Goal: Information Seeking & Learning: Learn about a topic

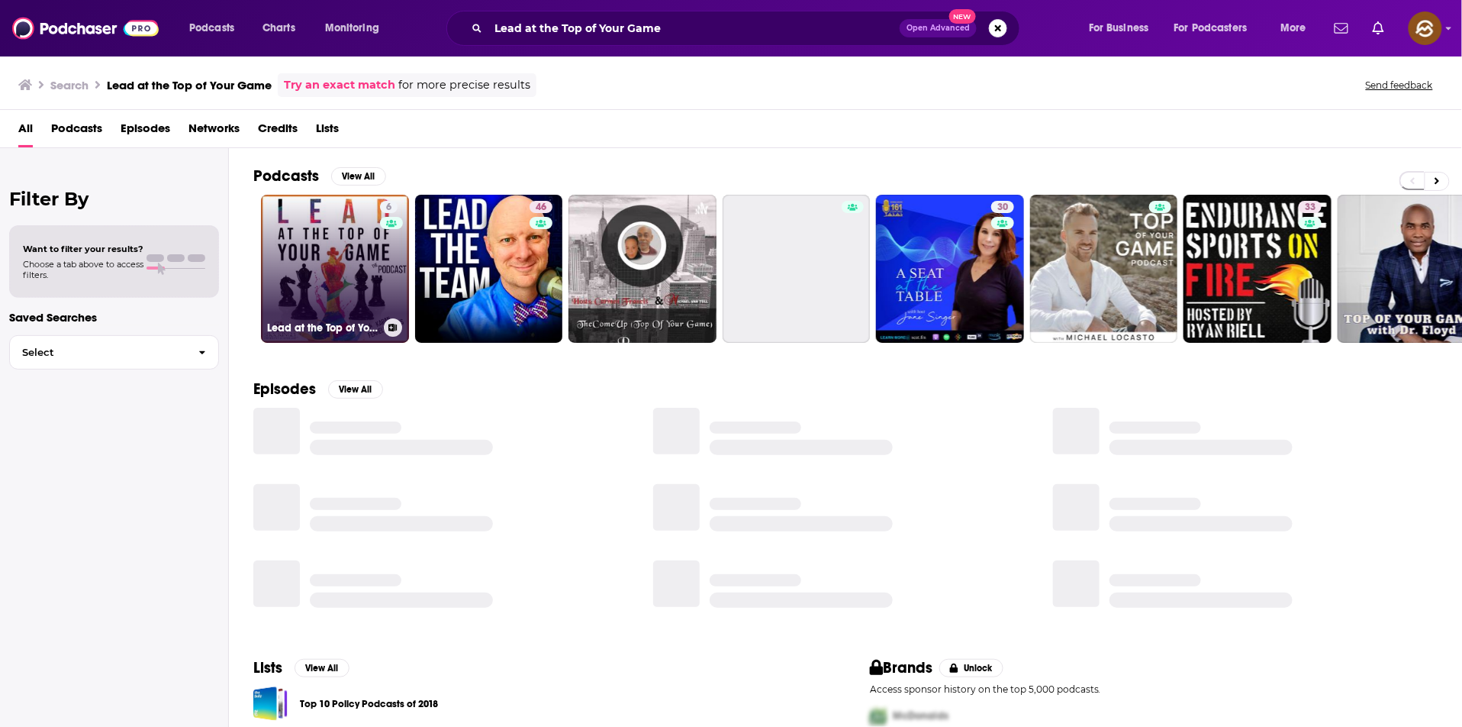
click at [312, 231] on link "6 Lead at the Top of Your Game" at bounding box center [335, 269] width 148 height 148
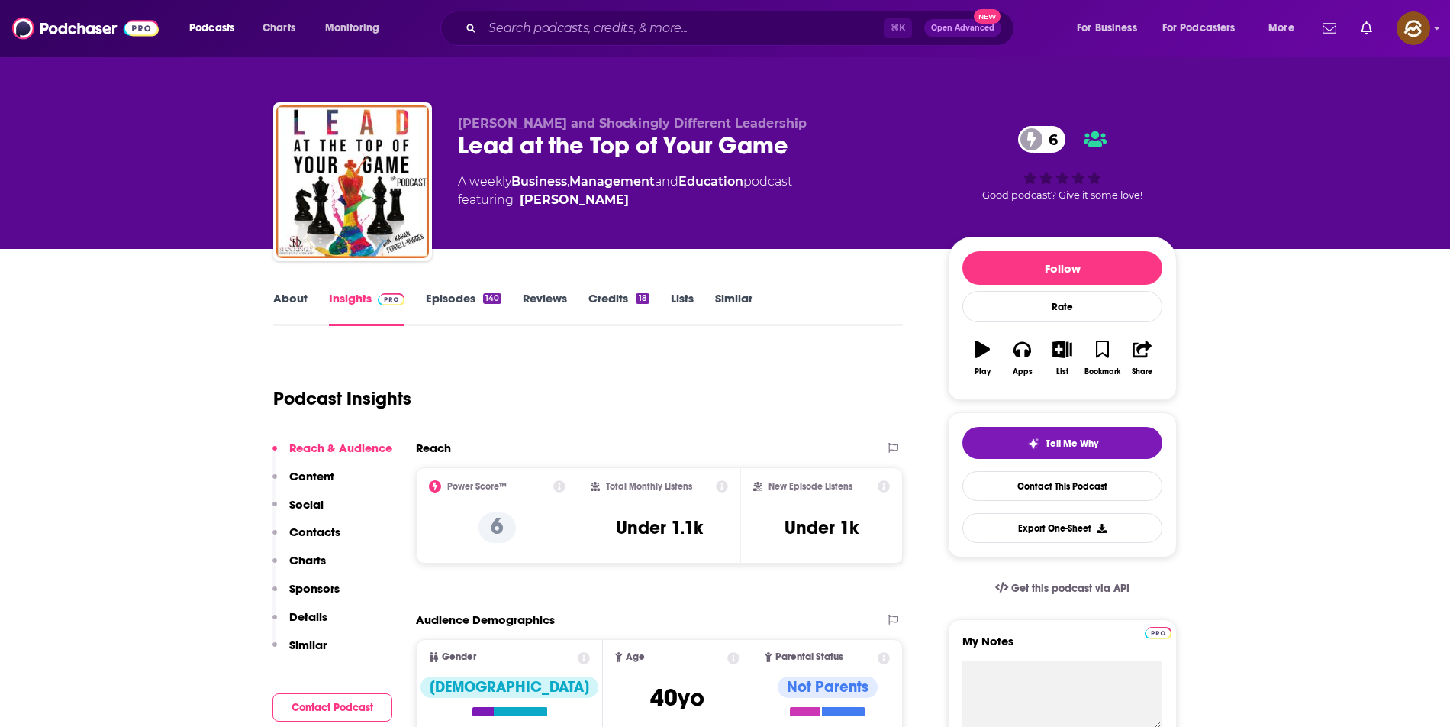
click at [330, 541] on button "Contacts" at bounding box center [306, 538] width 68 height 28
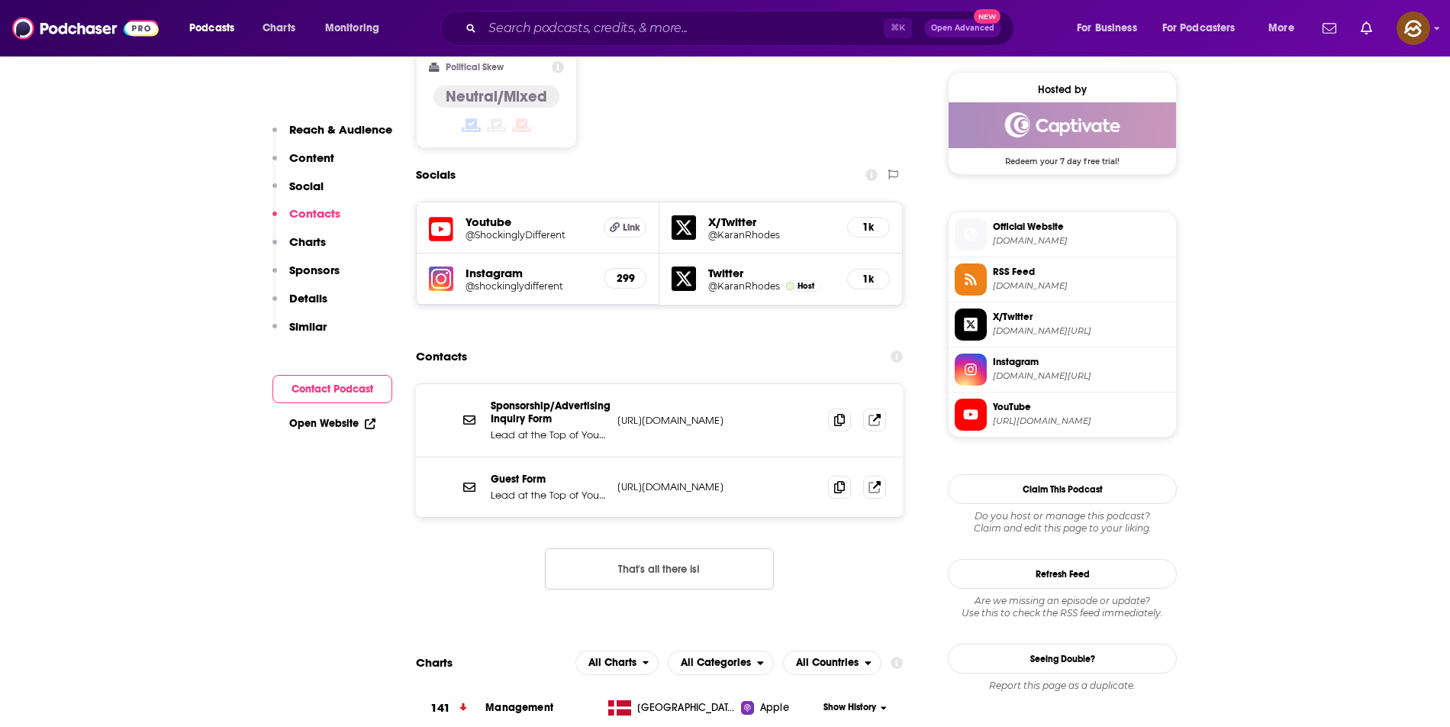
scroll to position [1249, 0]
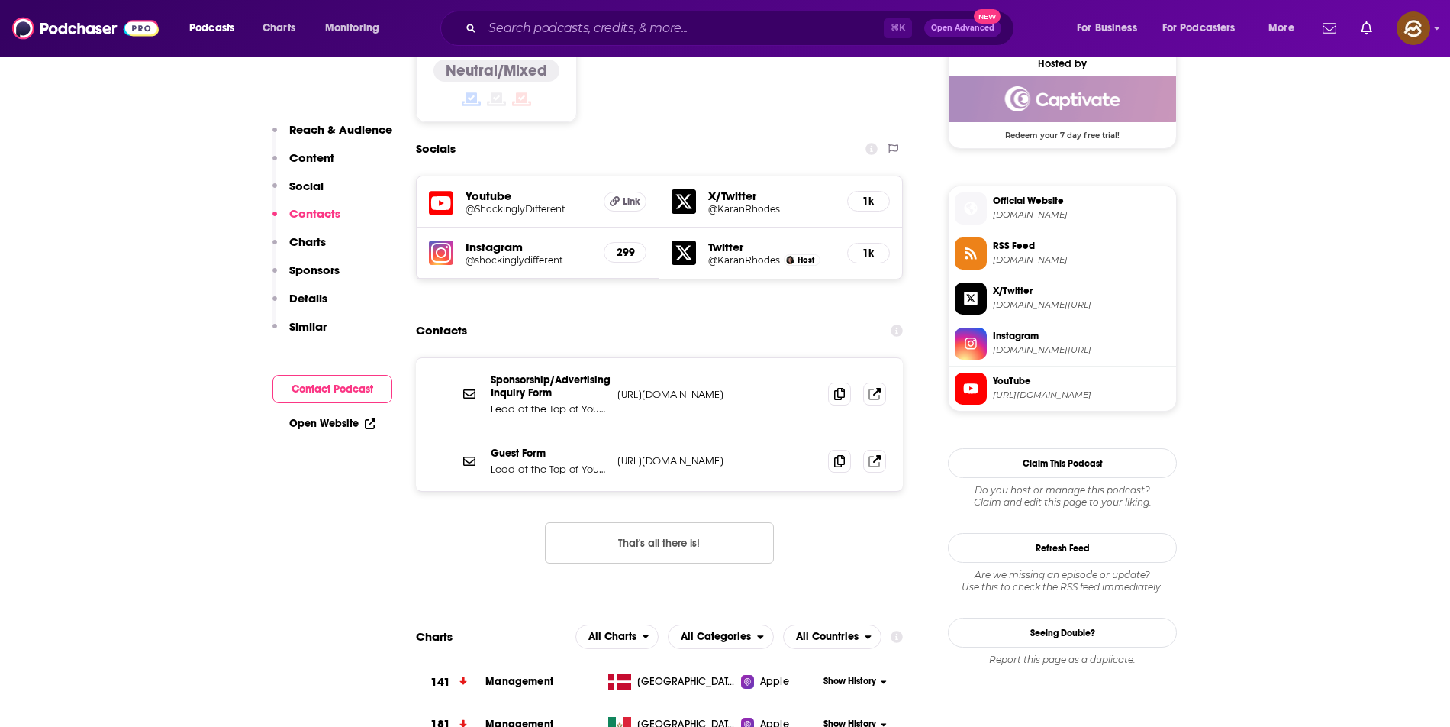
click at [446, 189] on icon at bounding box center [441, 203] width 24 height 28
click at [977, 203] on icon at bounding box center [970, 208] width 17 height 14
click at [978, 238] on span at bounding box center [971, 253] width 32 height 32
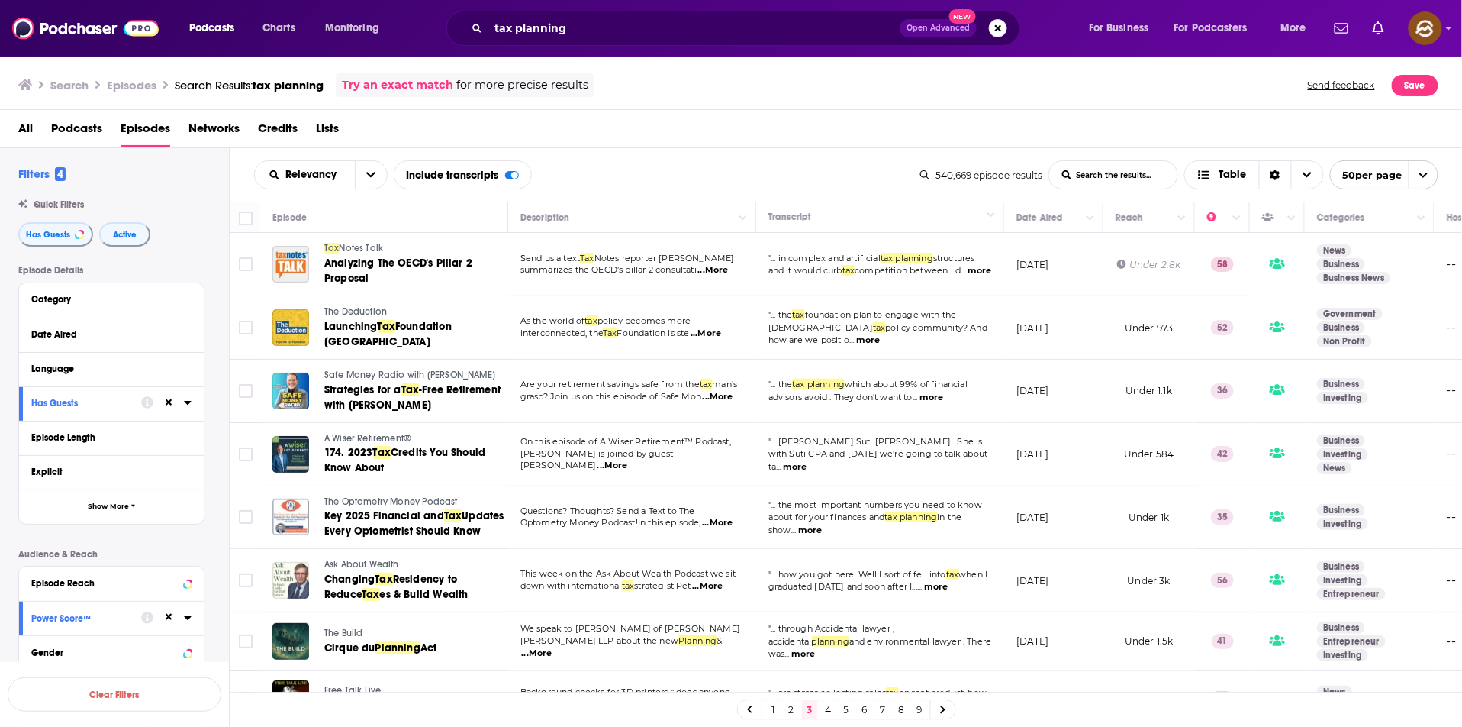
click at [372, 434] on span "A Wiser Retirement®" at bounding box center [367, 438] width 87 height 11
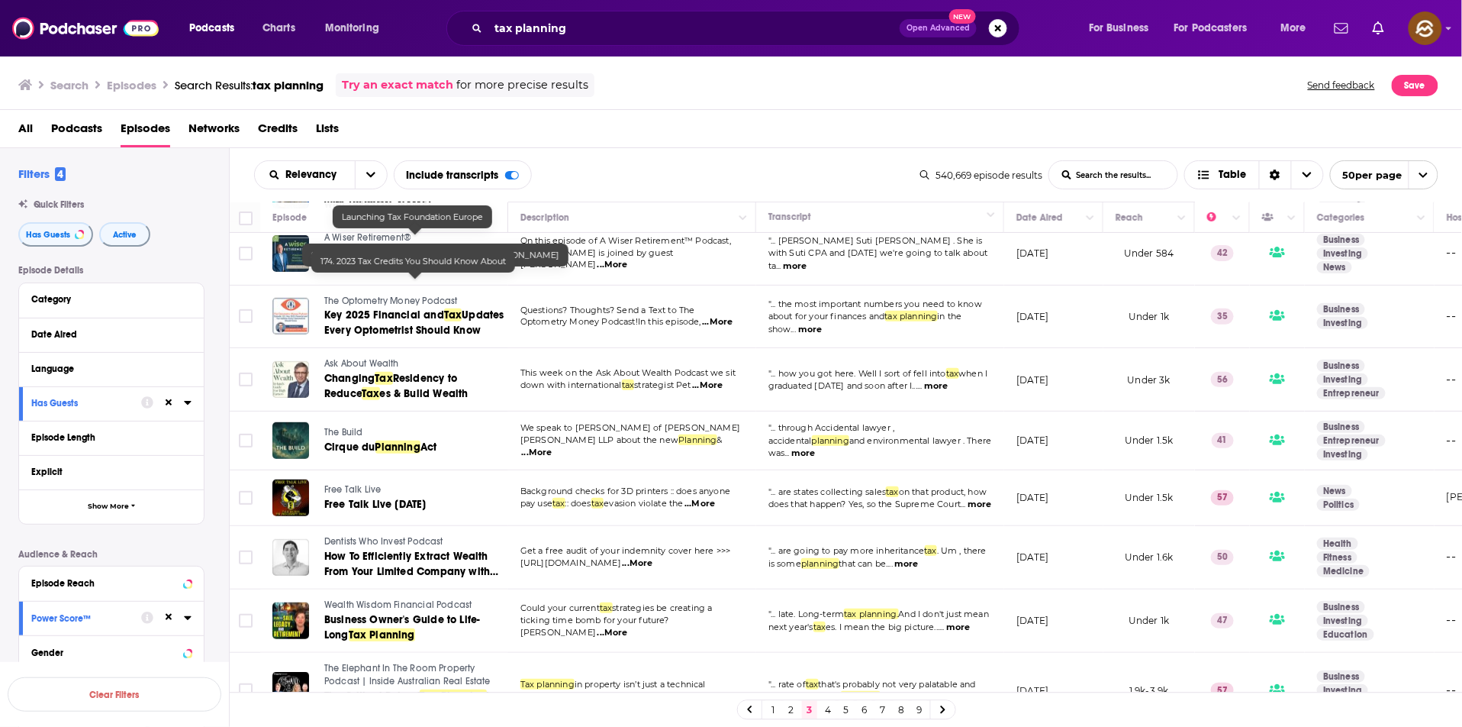
scroll to position [216, 0]
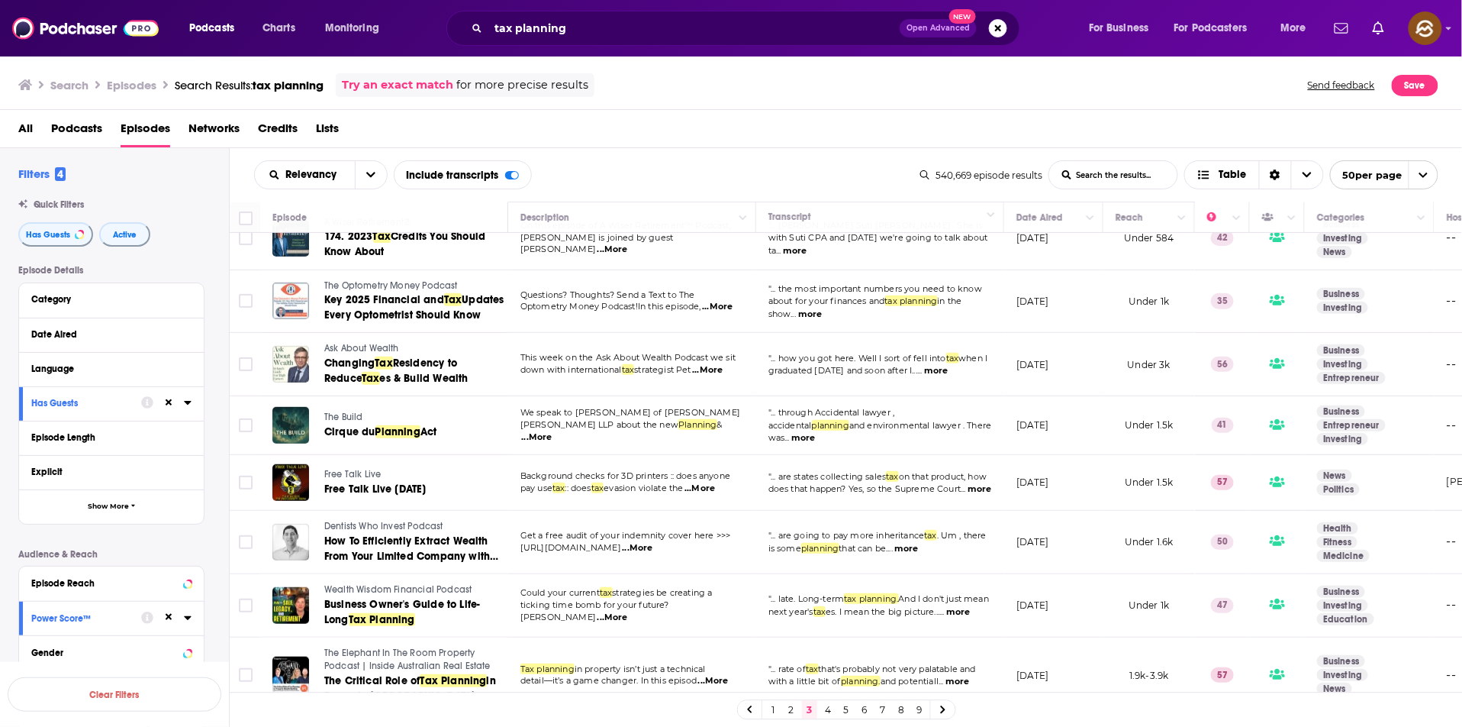
click at [351, 343] on span "Ask About Wealth" at bounding box center [361, 348] width 75 height 11
click at [380, 372] on span "es & Build Wealth" at bounding box center [424, 378] width 89 height 13
click at [604, 151] on div "Relevancy List Search Input Search the results... Include transcripts Table 540…" at bounding box center [846, 174] width 1233 height 53
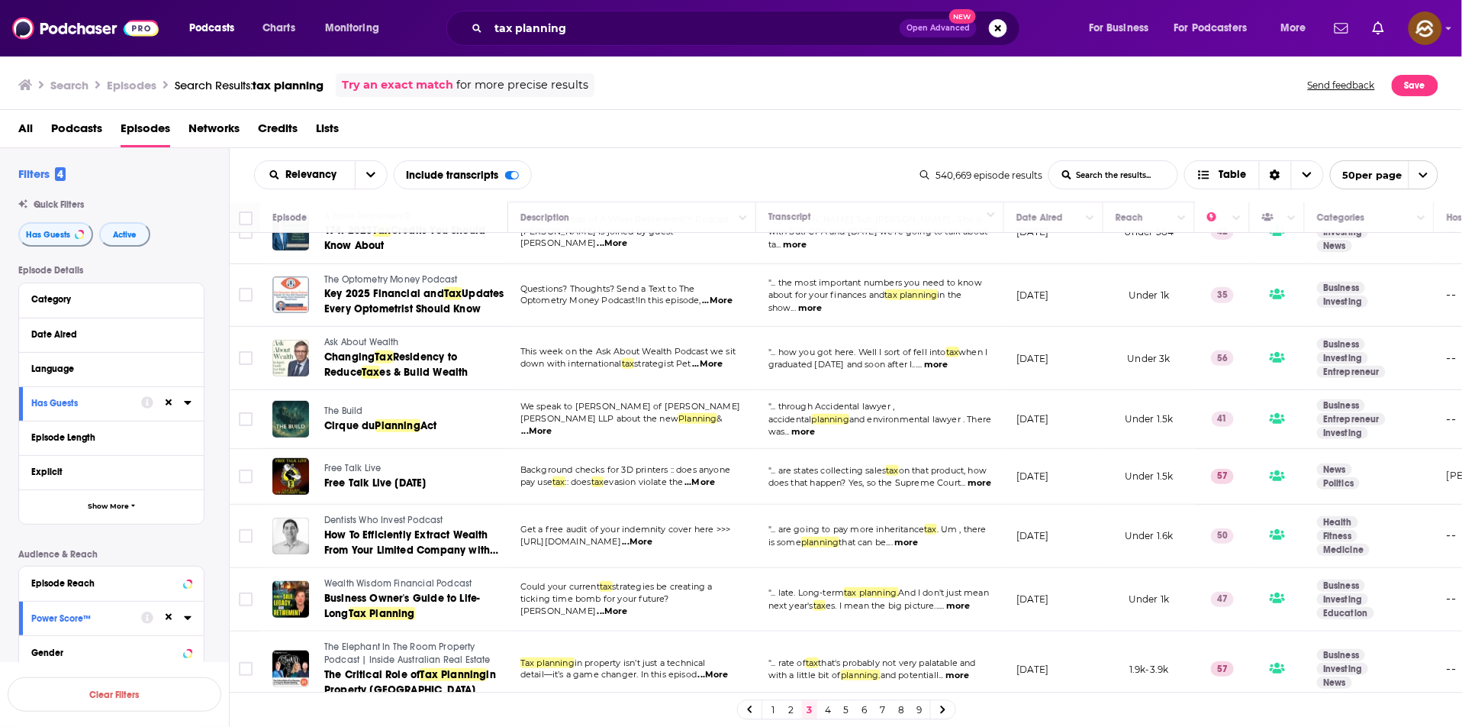
scroll to position [292, 0]
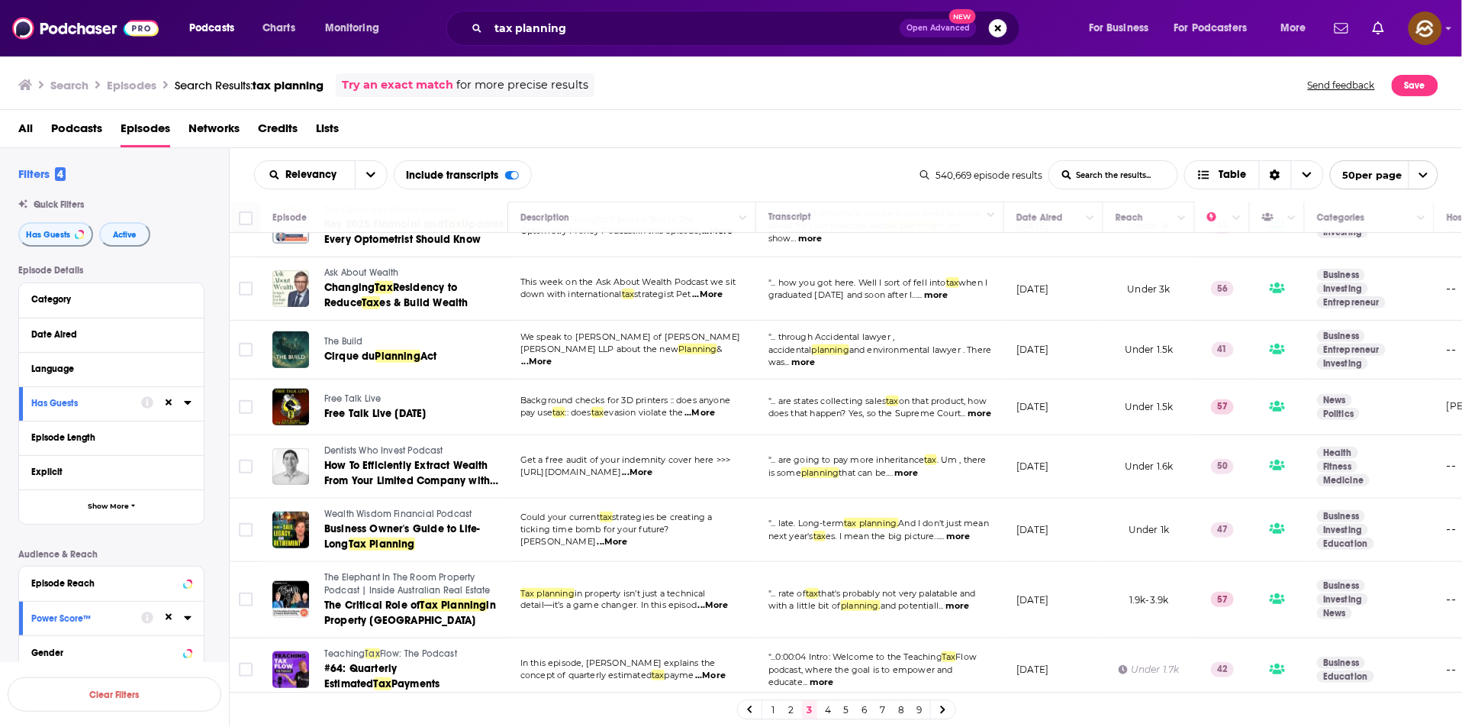
click at [343, 393] on span "Free Talk Live" at bounding box center [352, 398] width 56 height 11
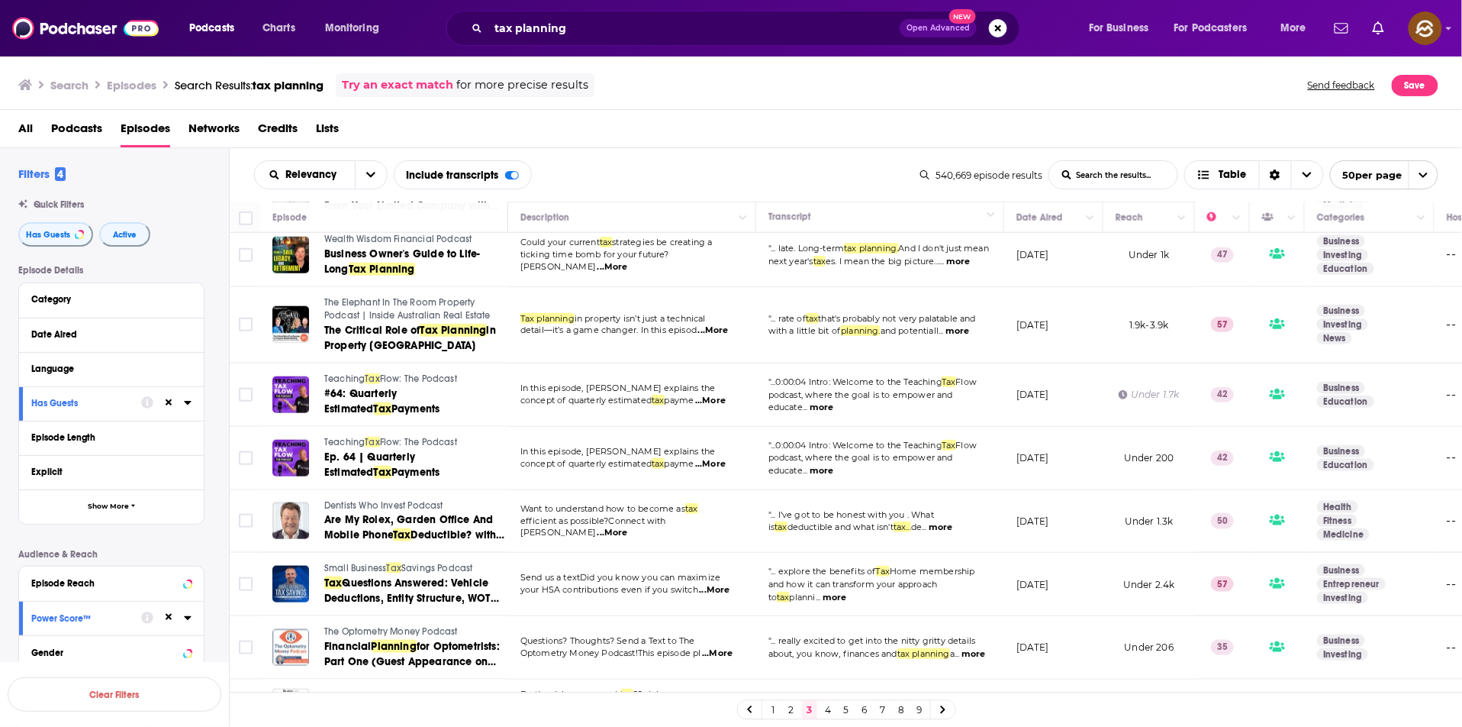
scroll to position [463, 0]
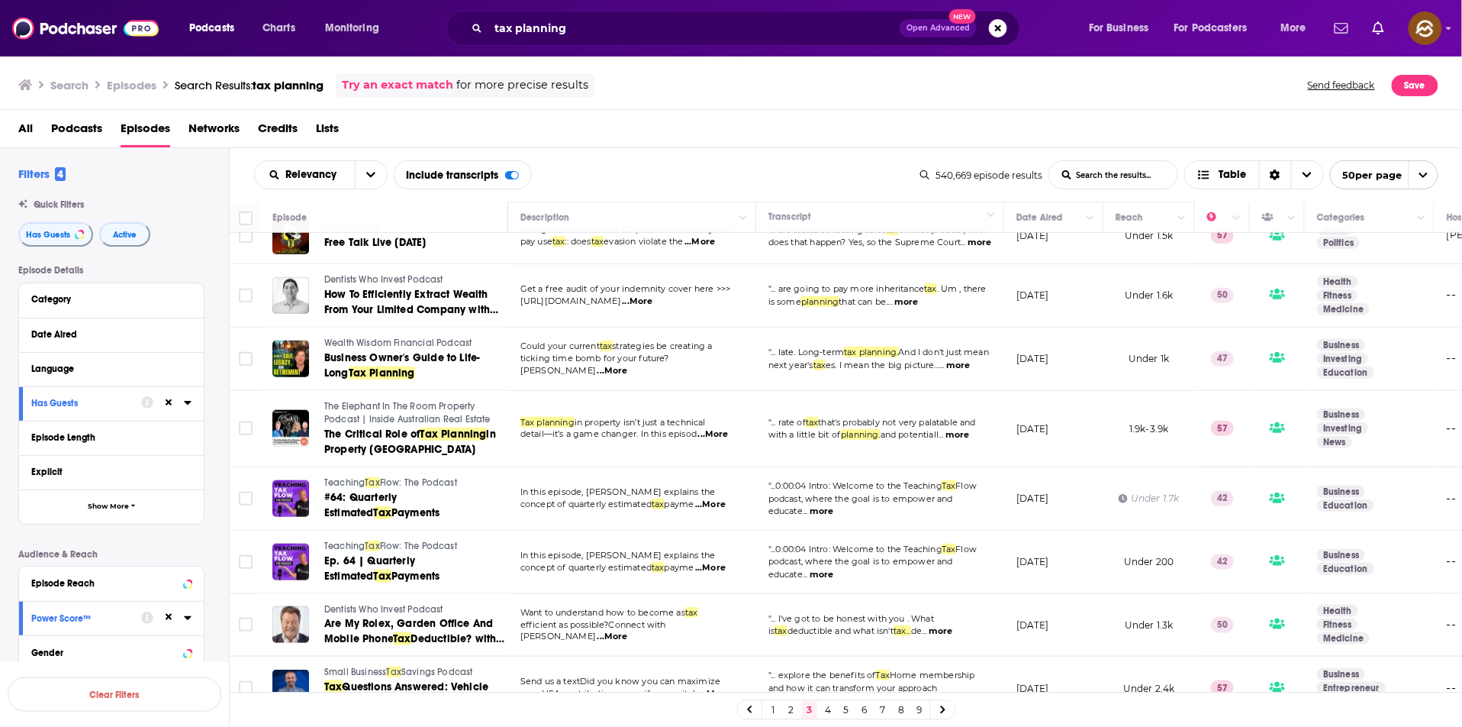
click at [401, 339] on span "Wealth Wisdom Financial Podcast" at bounding box center [397, 342] width 147 height 11
click at [398, 352] on span "Business Owner's Guide to Life-Long" at bounding box center [402, 365] width 156 height 28
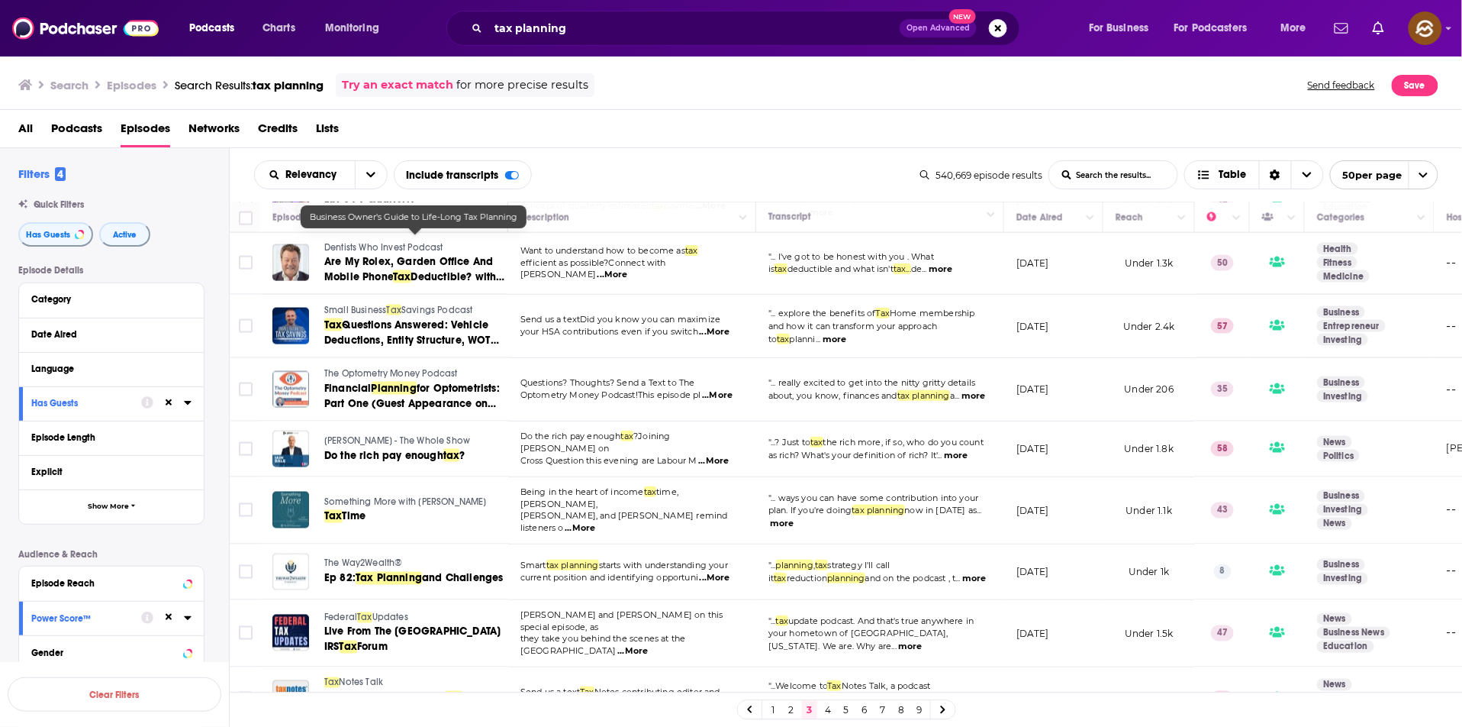
scroll to position [882, 0]
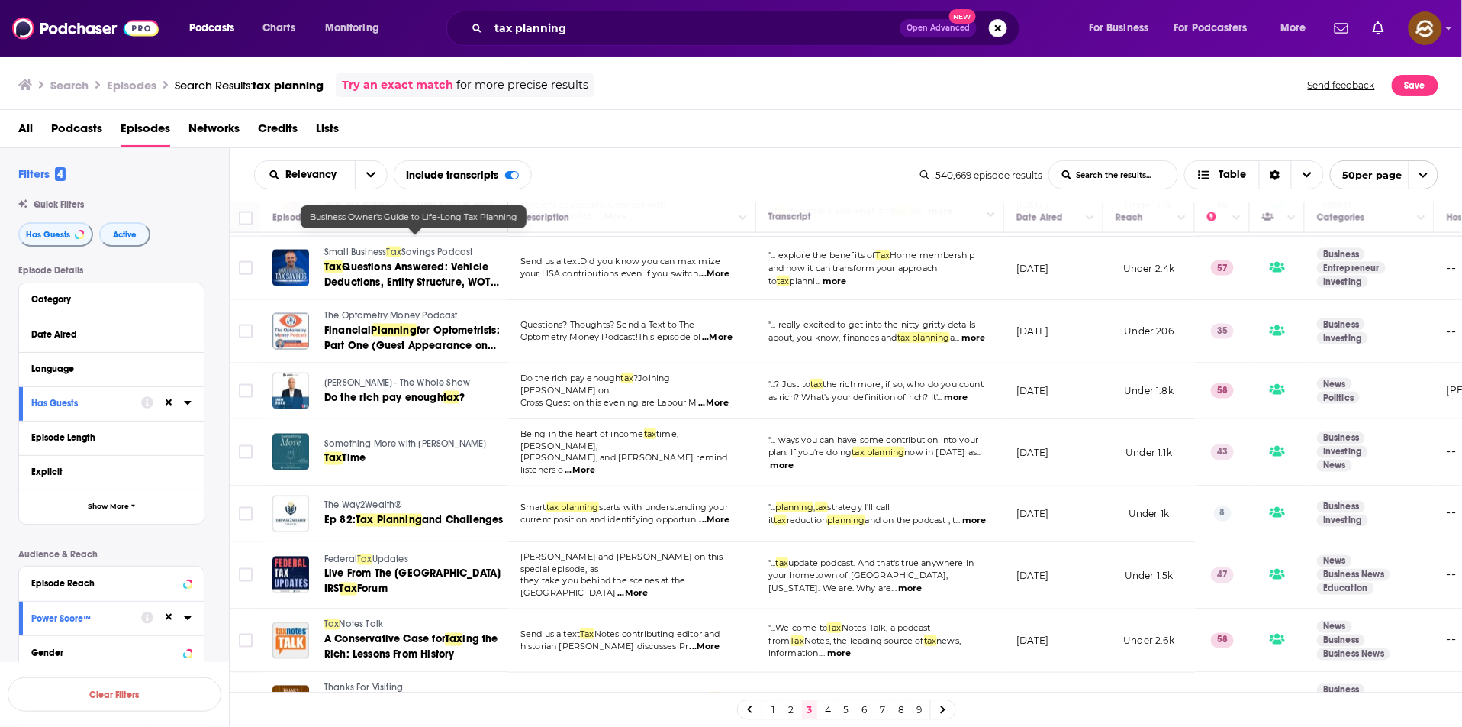
click at [392, 440] on span "Something More with Chris Boyd" at bounding box center [405, 444] width 163 height 11
click at [347, 458] on span "Time" at bounding box center [355, 458] width 24 height 13
click at [360, 453] on span "Time" at bounding box center [355, 458] width 24 height 13
click at [597, 188] on div "Relevancy List Search Input Search the results... Include transcripts Table" at bounding box center [587, 174] width 666 height 29
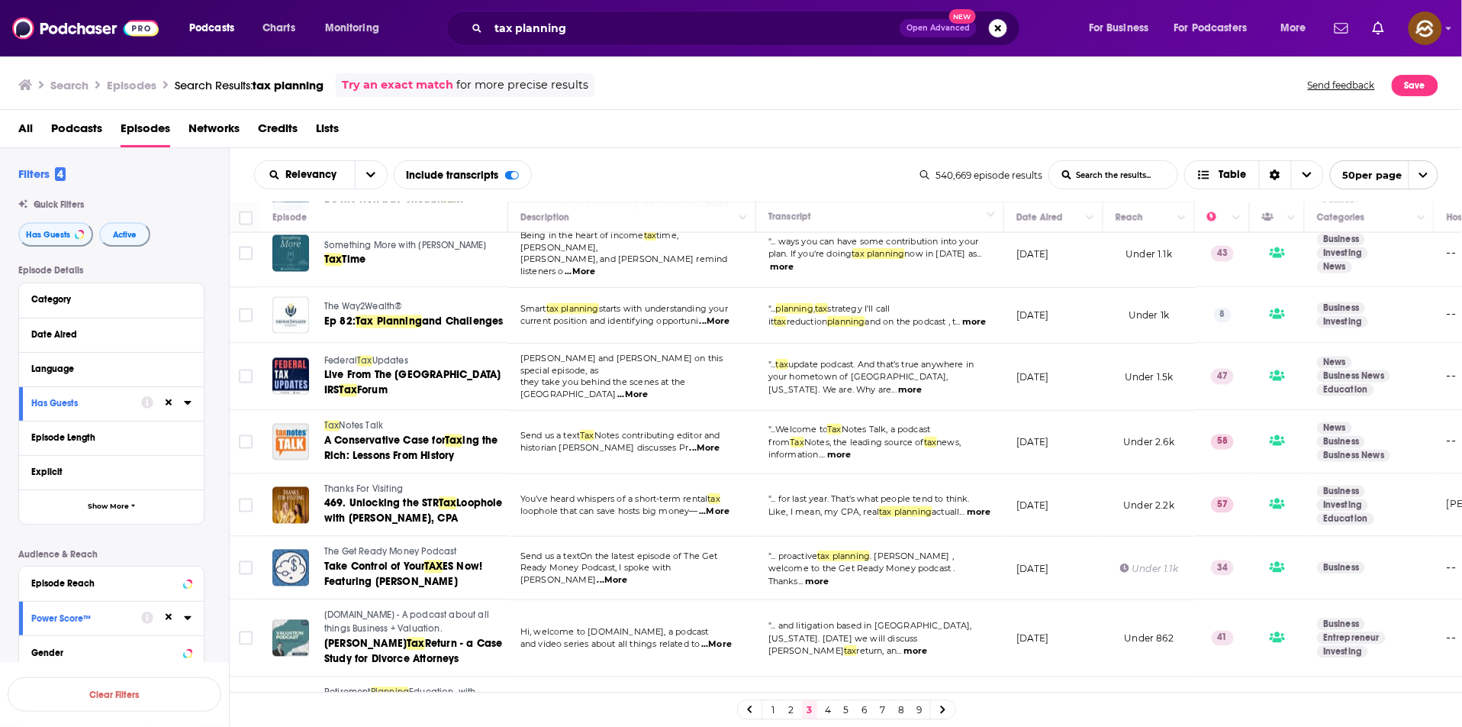
scroll to position [1070, 0]
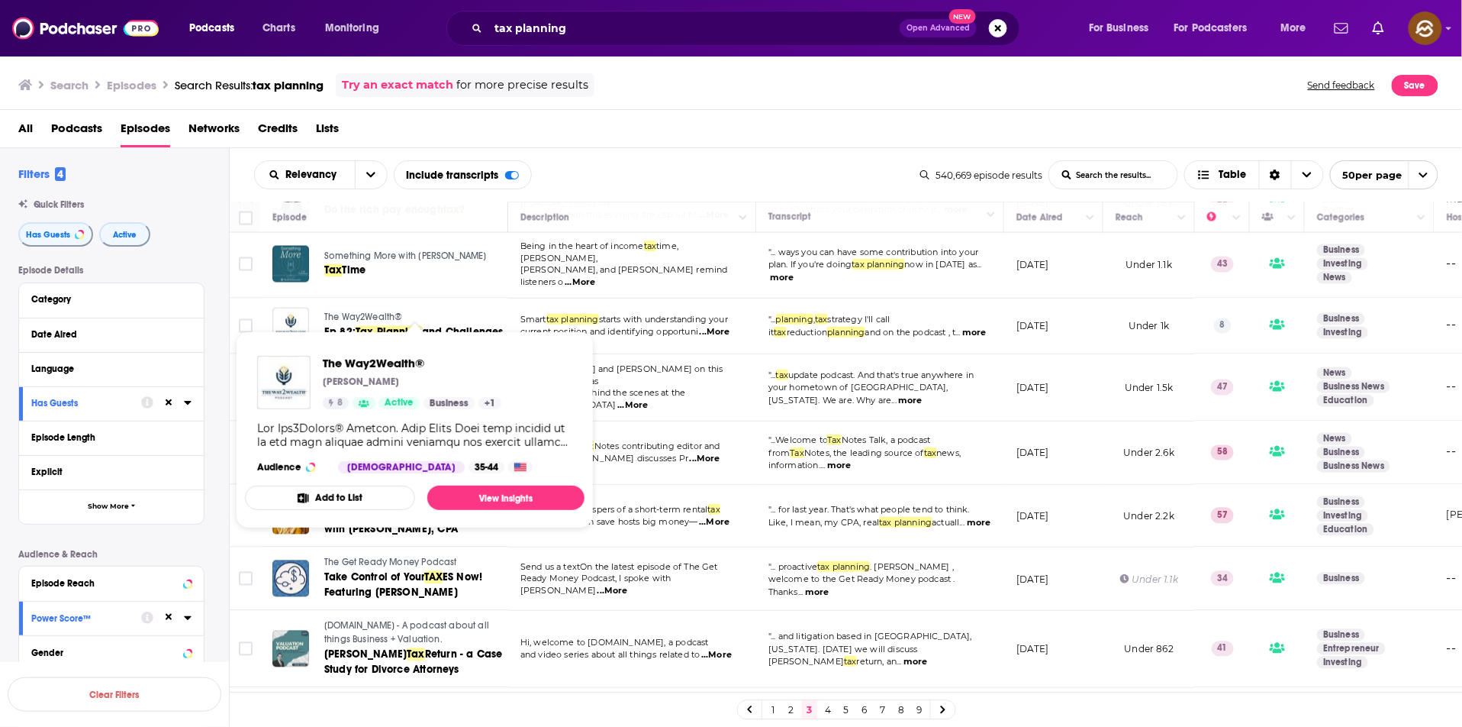
click at [342, 312] on span "The Way2Wealth®" at bounding box center [363, 317] width 79 height 11
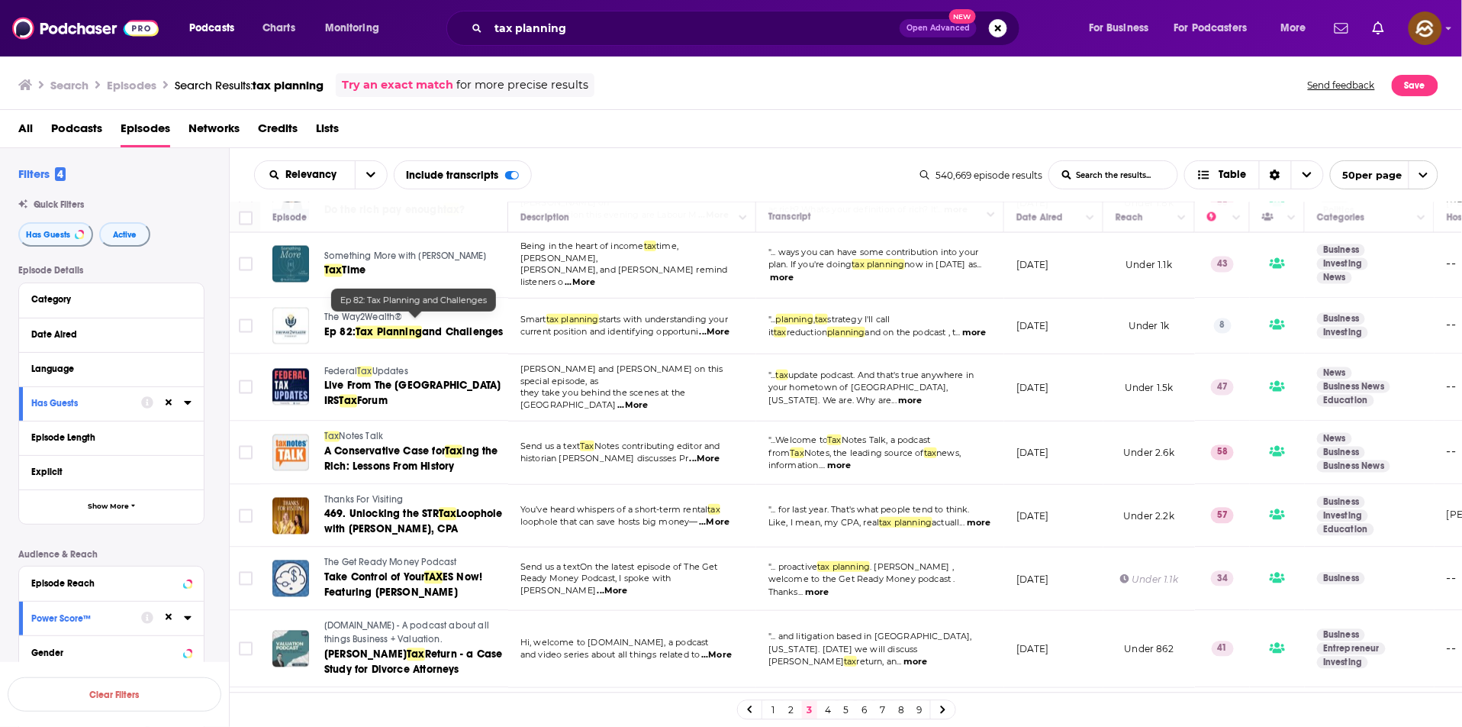
click at [341, 326] on span "Ep 82:" at bounding box center [339, 332] width 31 height 13
click at [680, 152] on div "Relevancy List Search Input Search the results... Include transcripts Table 540…" at bounding box center [846, 174] width 1233 height 53
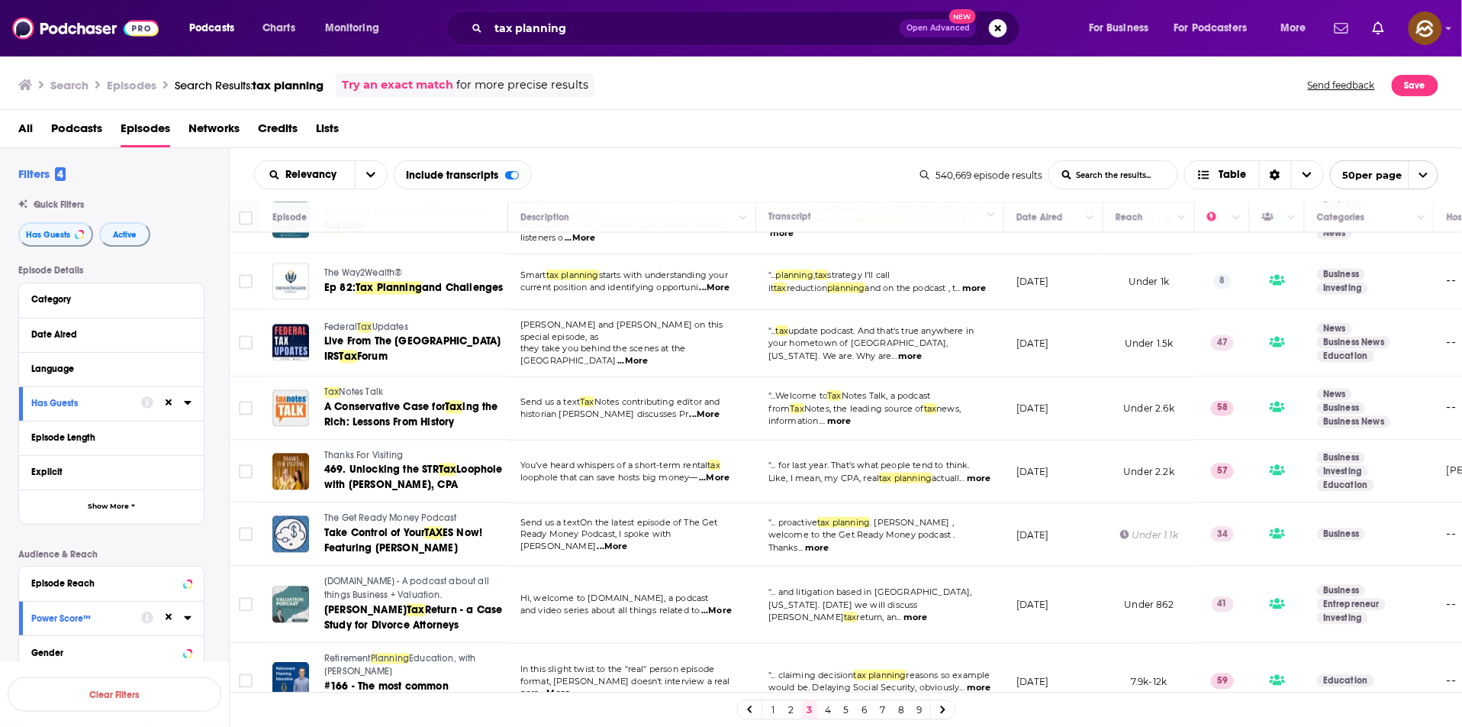
scroll to position [1156, 0]
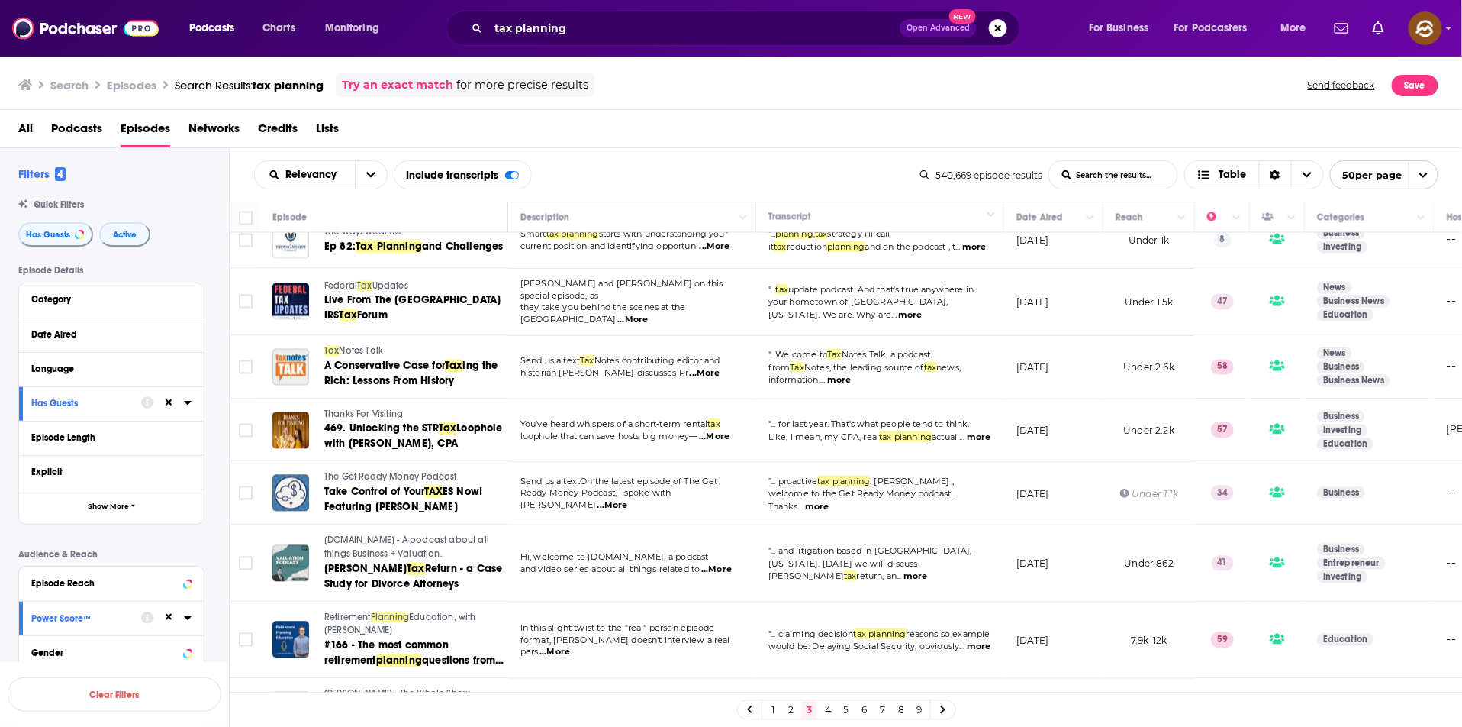
click at [354, 409] on span "Thanks For Visiting" at bounding box center [363, 414] width 79 height 11
click at [357, 422] on span "469. Unlocking the STR" at bounding box center [381, 428] width 114 height 13
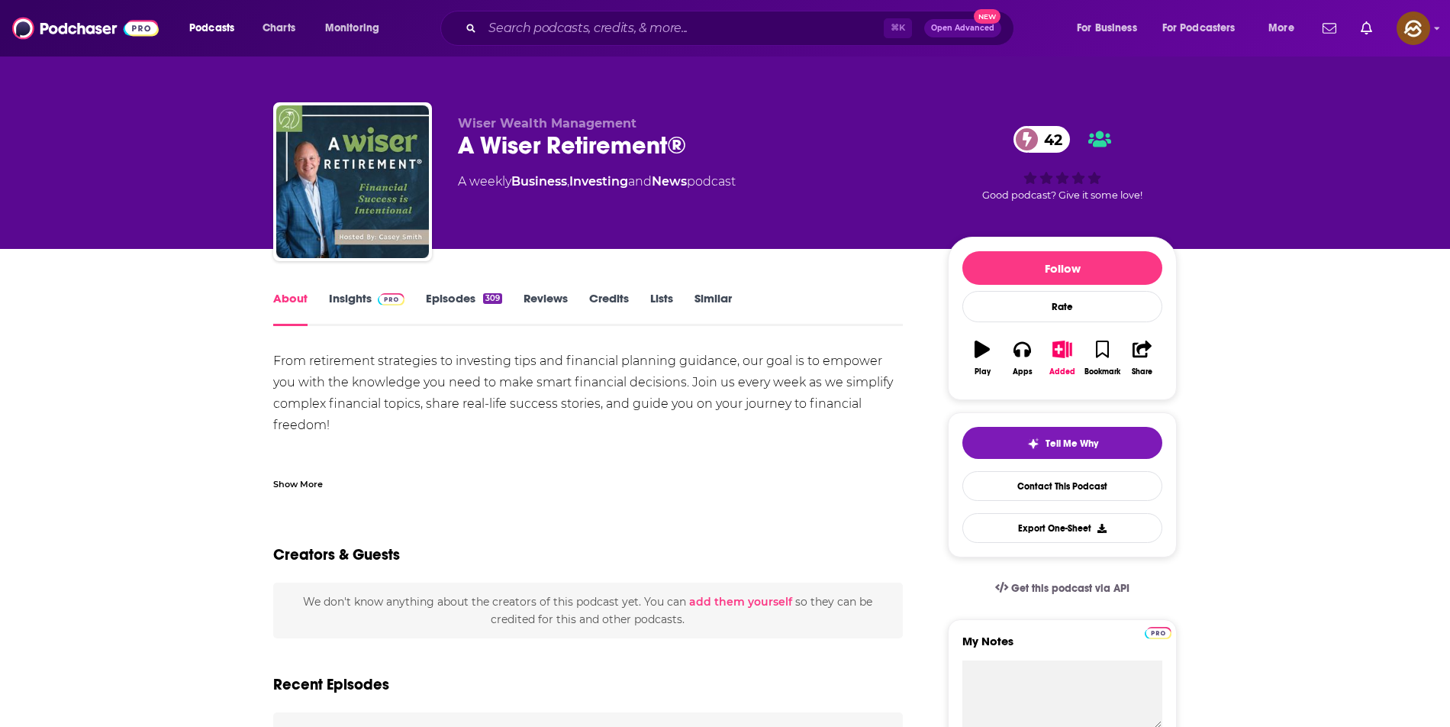
click at [594, 143] on div "A Wiser Retirement® 42" at bounding box center [691, 146] width 466 height 30
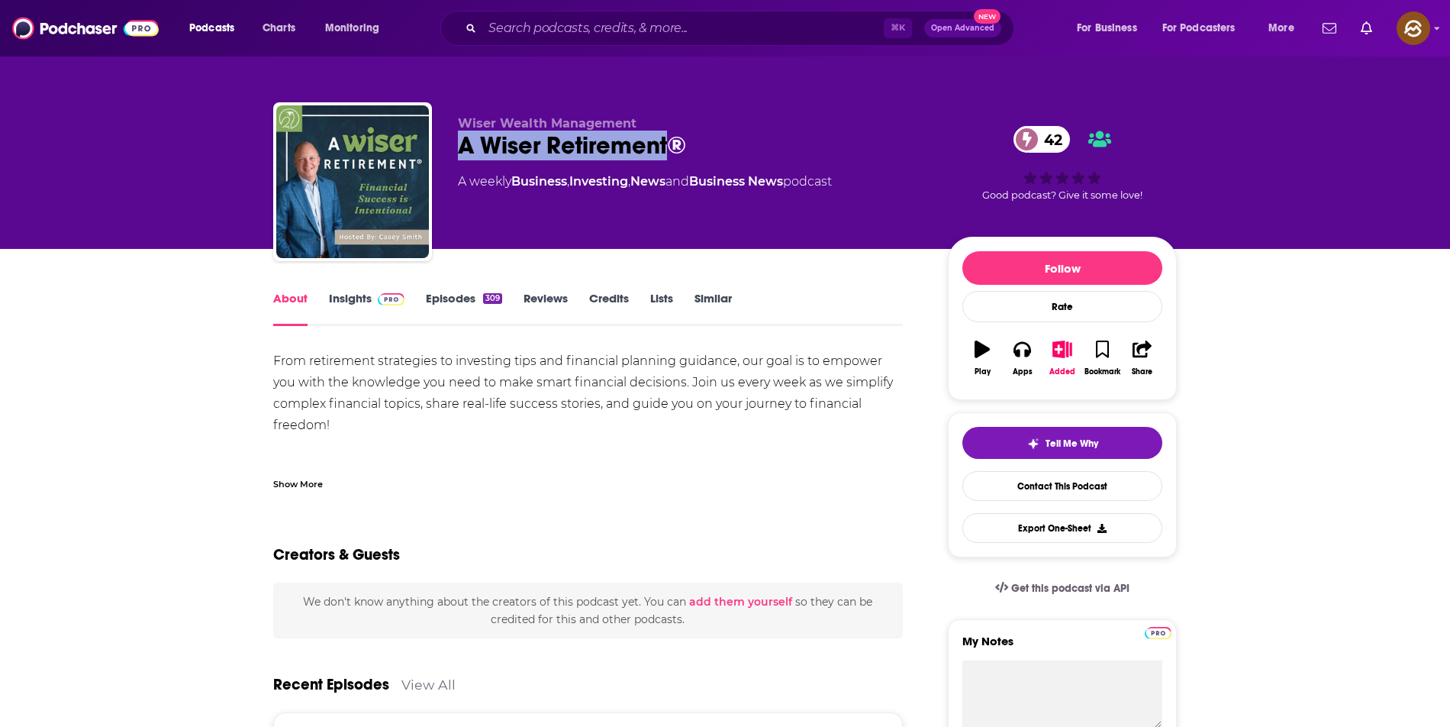
drag, startPoint x: 594, startPoint y: 143, endPoint x: 456, endPoint y: 142, distance: 138.1
copy h1 "A Wiser Retirement"
click at [456, 142] on div "Wiser Wealth Management A Wiser Retirement® 42 A weekly Business , Investing , …" at bounding box center [725, 184] width 904 height 165
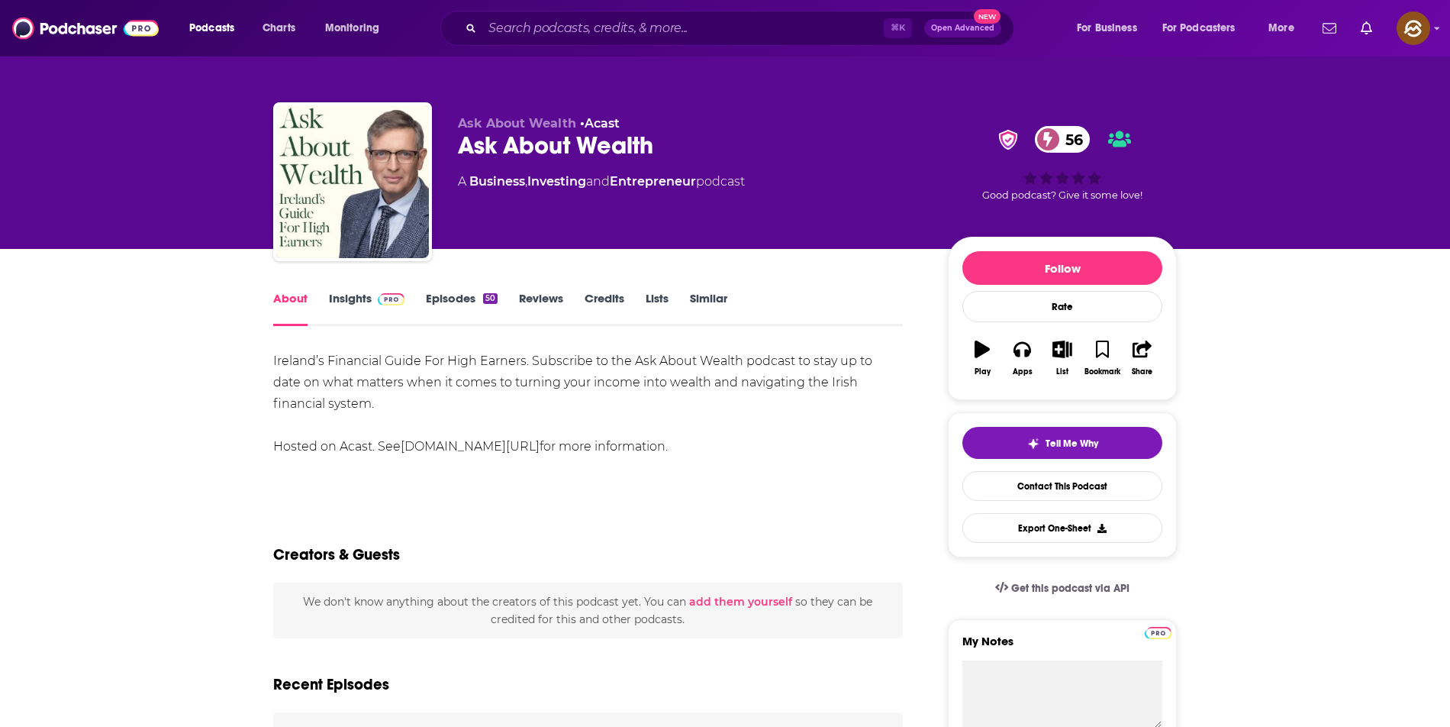
click at [615, 153] on div "Ask About Wealth 56" at bounding box center [691, 146] width 466 height 30
drag, startPoint x: 615, startPoint y: 153, endPoint x: 475, endPoint y: 151, distance: 139.7
copy h1 "Ask About Wealth"
click at [475, 151] on div "Ask About Wealth 56" at bounding box center [691, 146] width 466 height 30
click at [1022, 343] on icon "button" at bounding box center [1022, 349] width 17 height 15
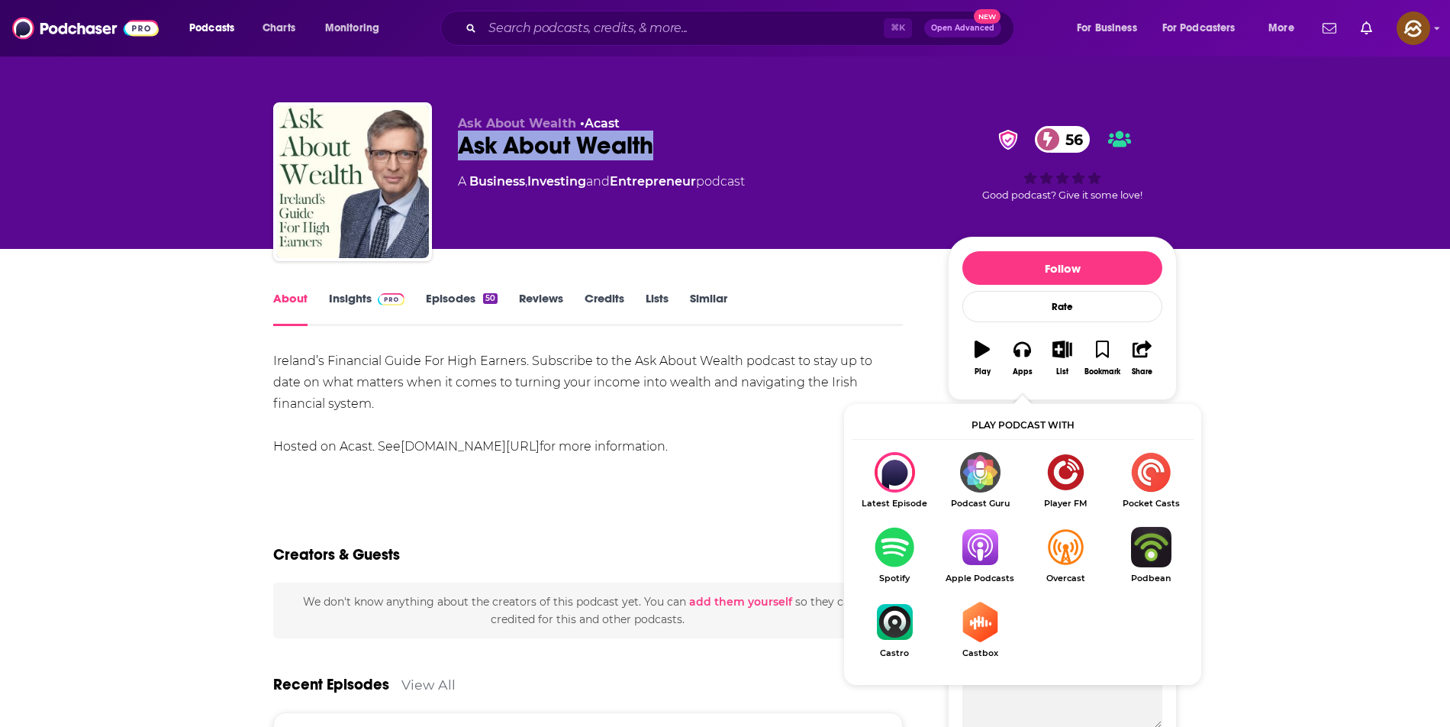
click at [985, 538] on img "Show Listen On dropdown" at bounding box center [979, 547] width 85 height 40
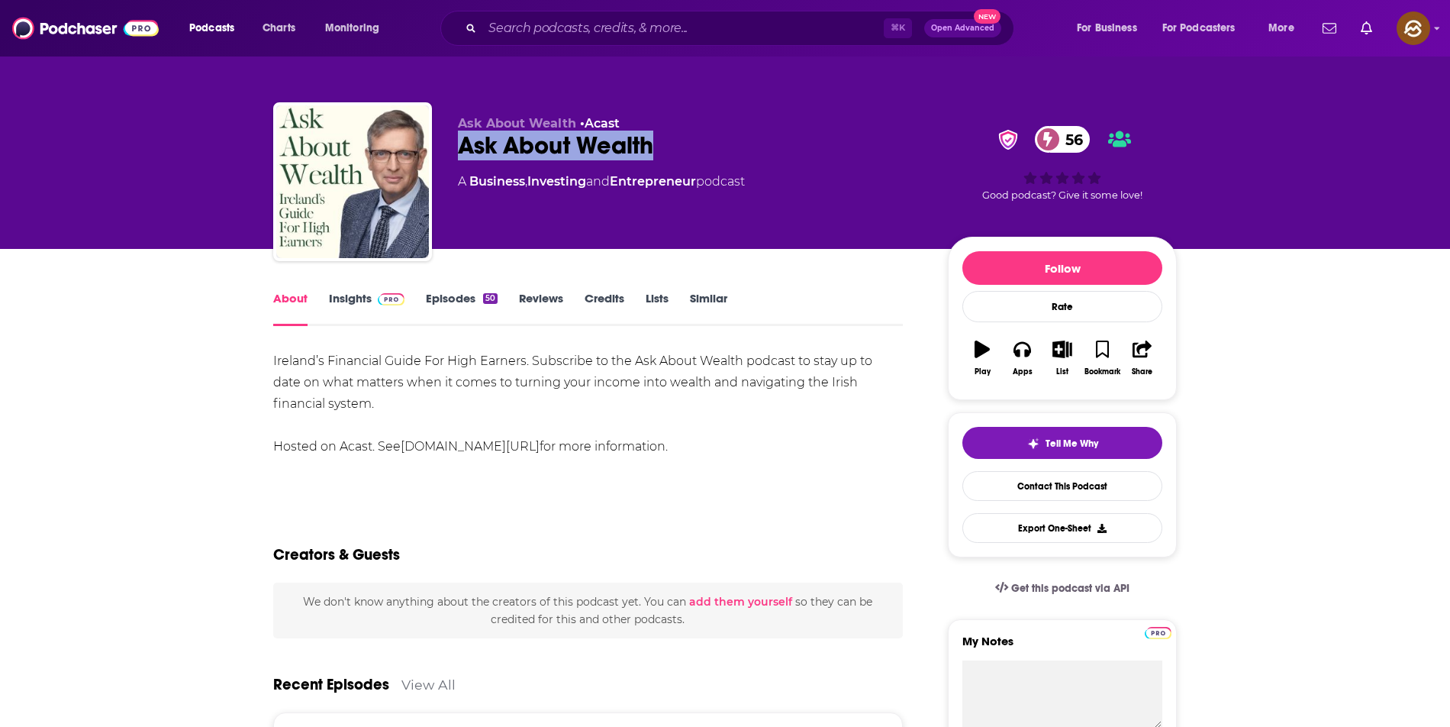
click at [337, 296] on link "Insights" at bounding box center [367, 308] width 76 height 35
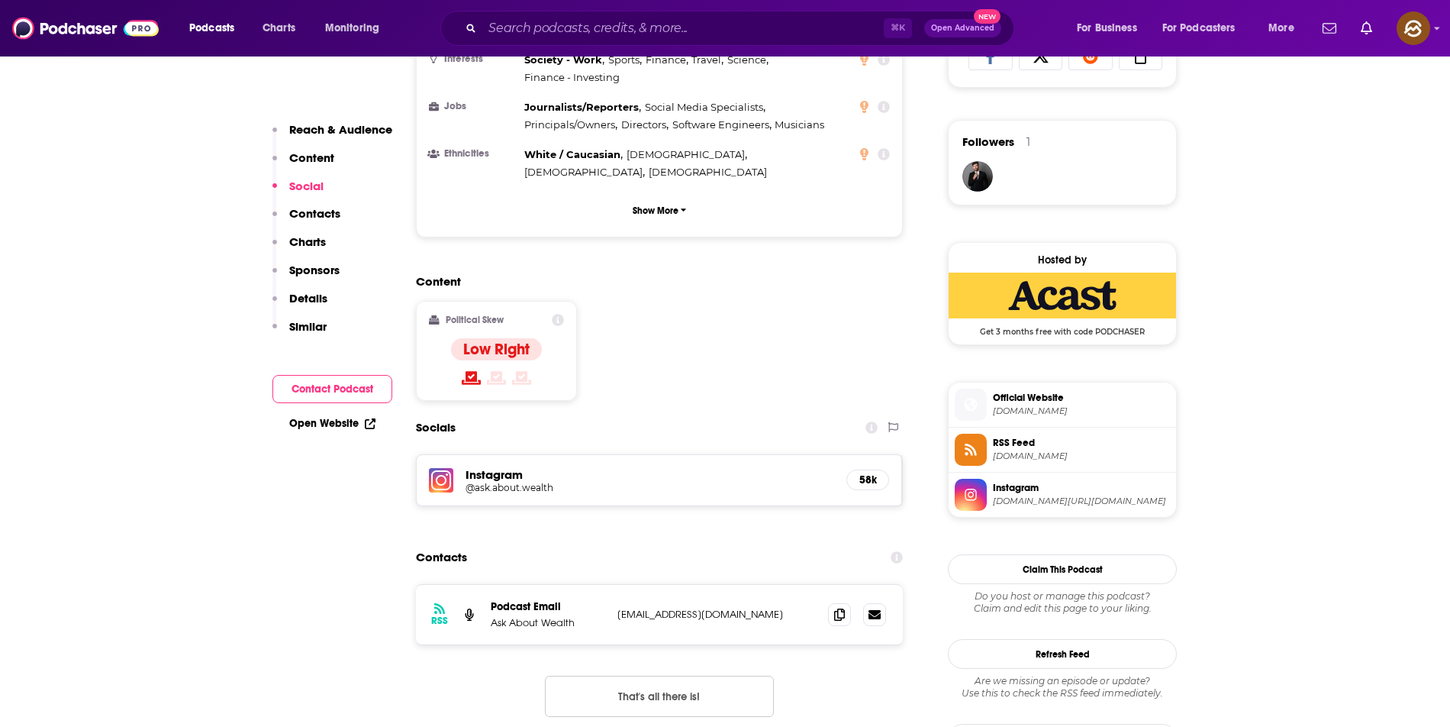
scroll to position [1265, 0]
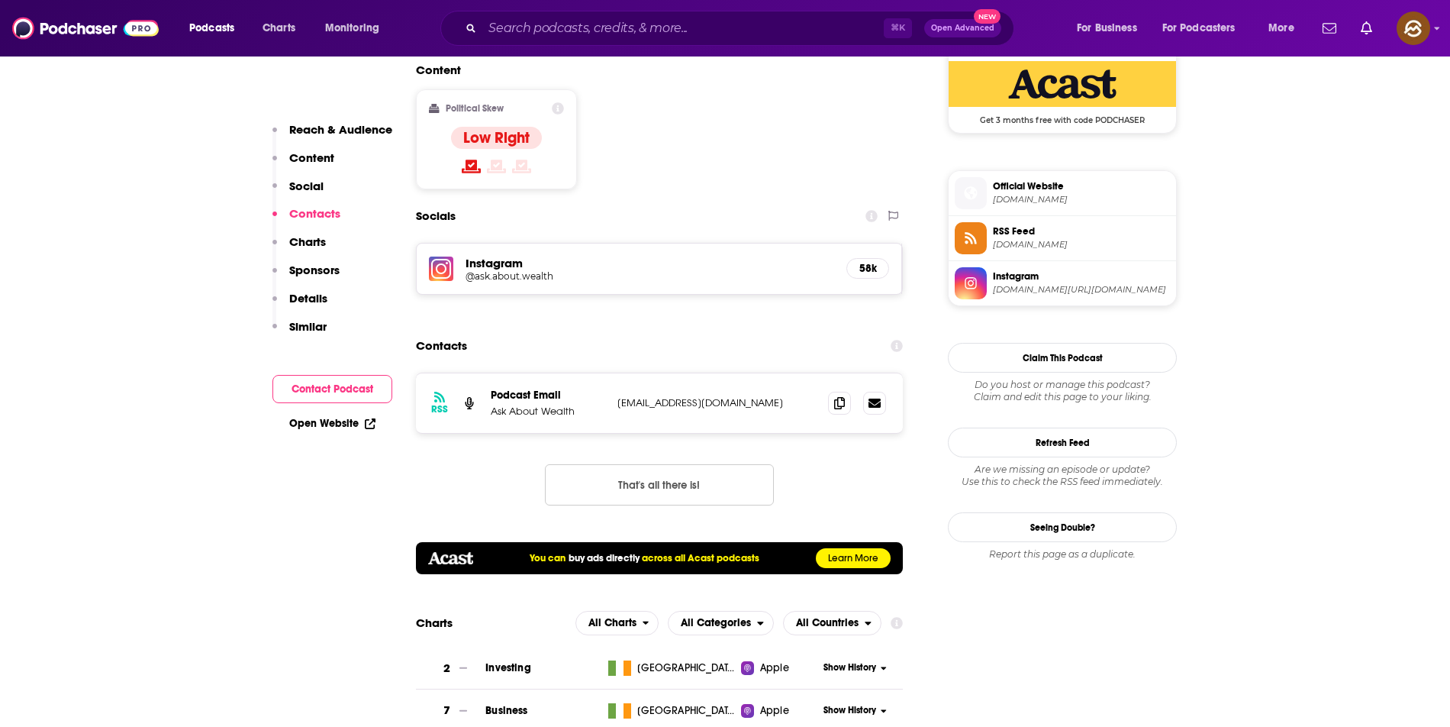
click at [973, 197] on icon at bounding box center [970, 193] width 13 height 13
click at [985, 235] on span at bounding box center [971, 238] width 32 height 16
click at [979, 279] on span at bounding box center [971, 284] width 32 height 16
click at [836, 396] on icon at bounding box center [839, 402] width 11 height 12
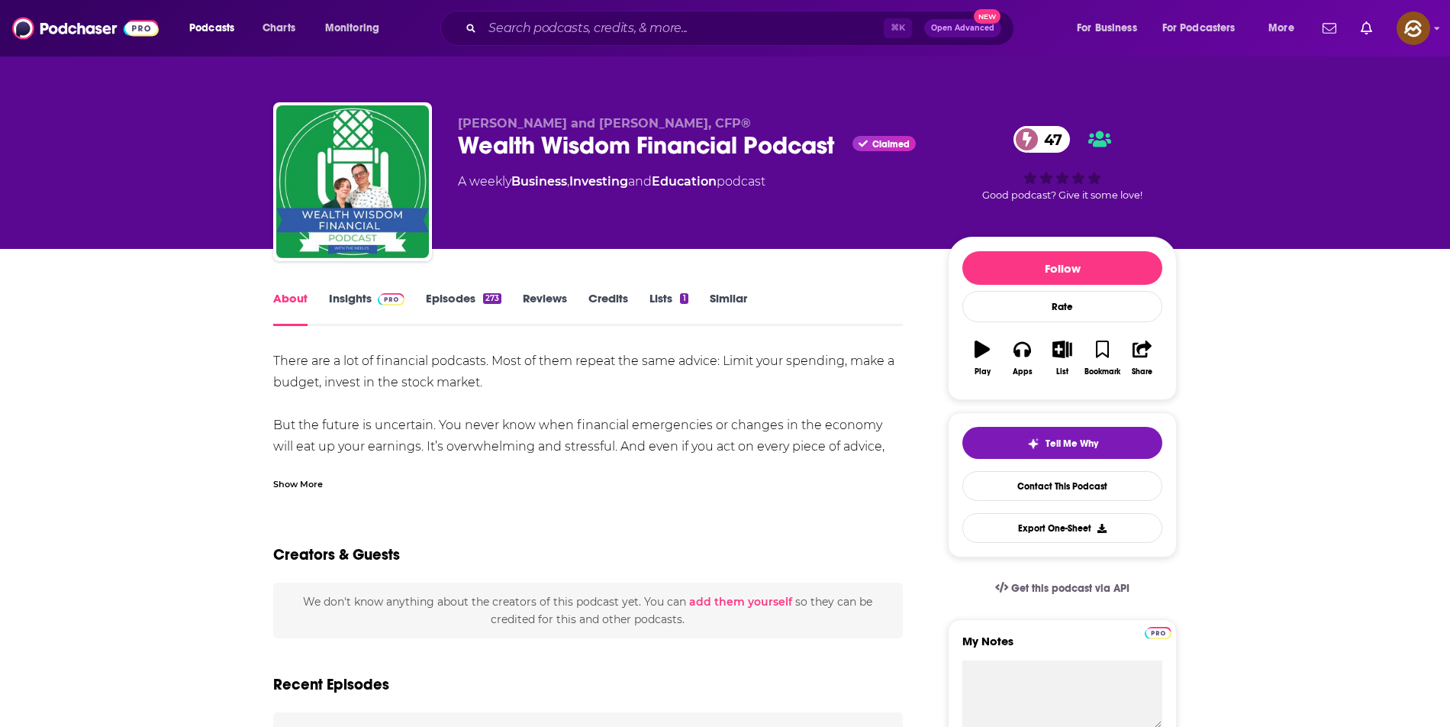
click at [472, 150] on div "Wealth Wisdom Financial Podcast Claimed 47" at bounding box center [691, 146] width 466 height 30
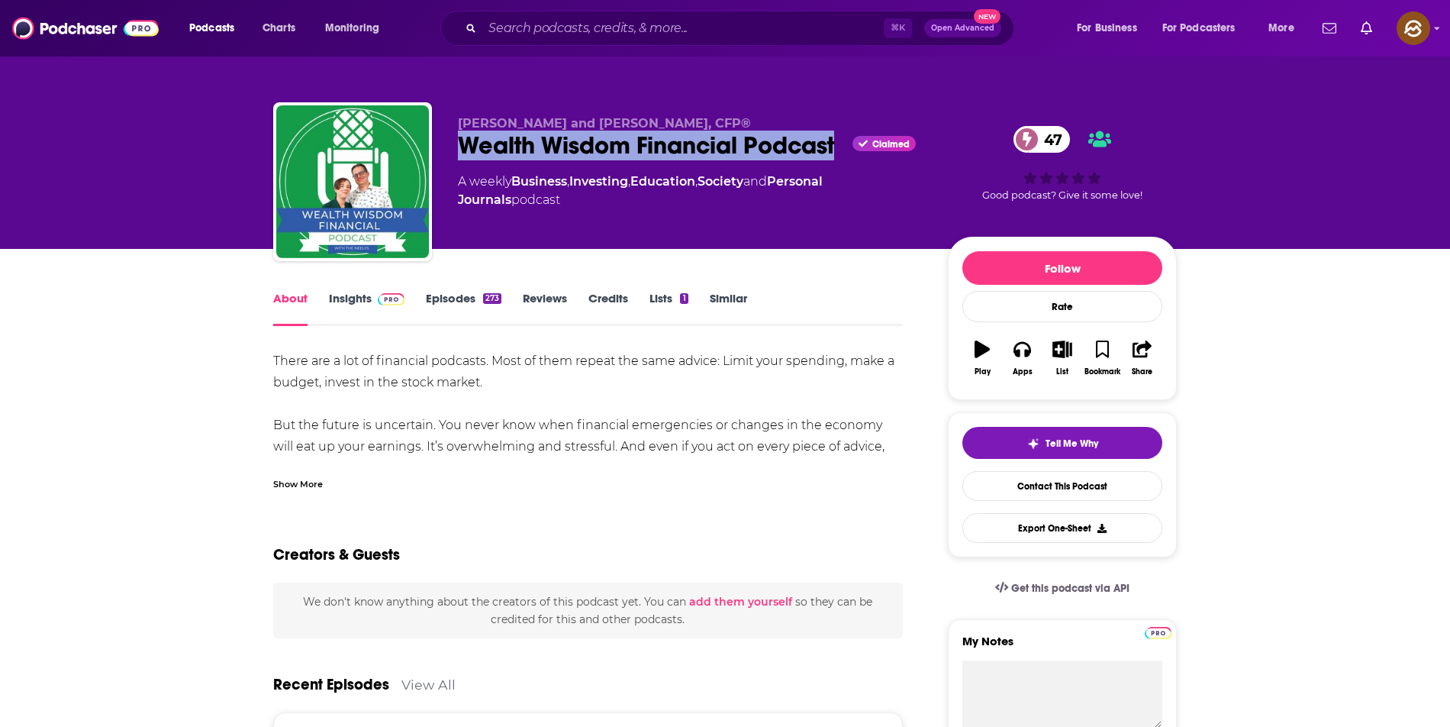
drag, startPoint x: 472, startPoint y: 150, endPoint x: 764, endPoint y: 150, distance: 292.3
copy h1 "Wealth Wisdom Financial Podcast"
click at [764, 150] on div "Wealth Wisdom Financial Podcast Claimed 47" at bounding box center [691, 146] width 466 height 30
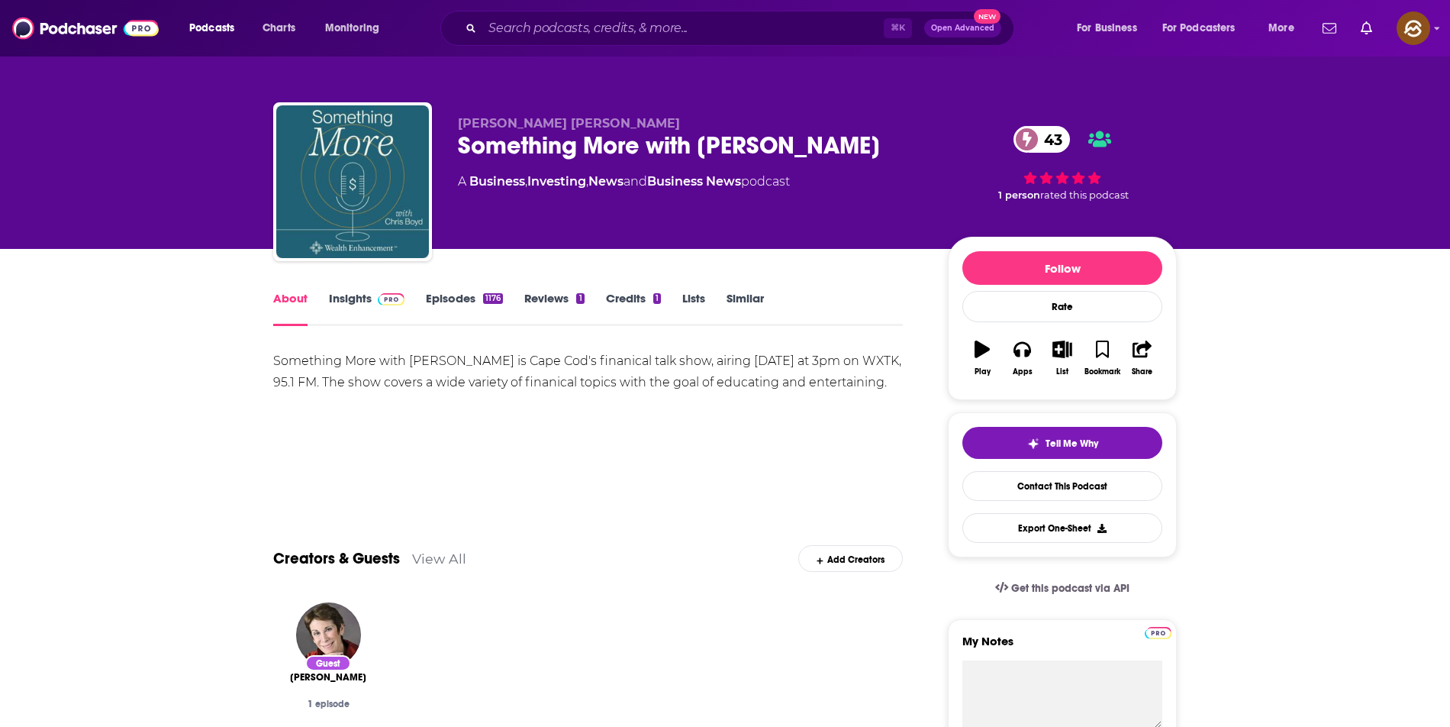
click at [537, 147] on div "Something More with Chris Boyd 43" at bounding box center [691, 146] width 466 height 30
drag, startPoint x: 537, startPoint y: 147, endPoint x: 609, endPoint y: 145, distance: 72.5
copy h1 "Something More"
click at [609, 145] on div "Something More with Chris Boyd 43" at bounding box center [691, 146] width 466 height 30
click at [1027, 353] on icon "button" at bounding box center [1022, 349] width 17 height 15
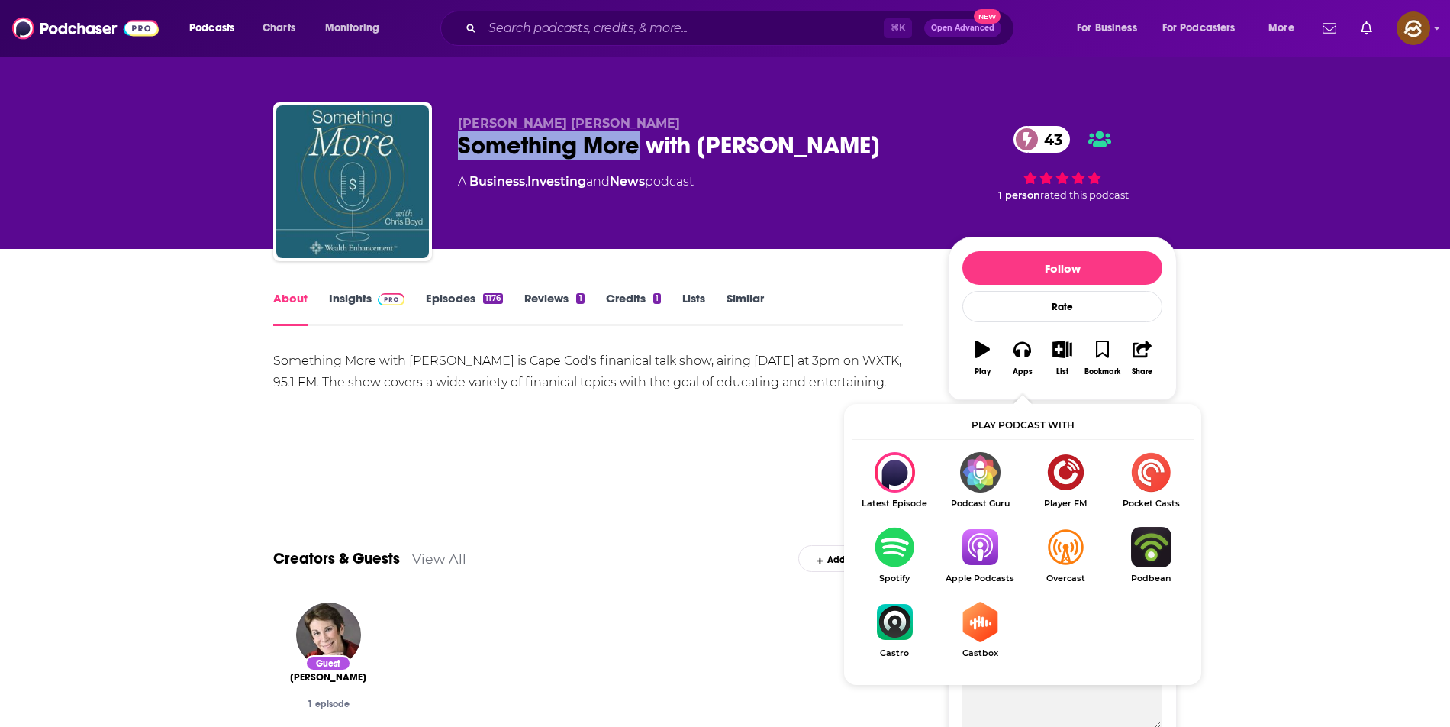
click at [981, 536] on img "Show Listen On dropdown" at bounding box center [979, 547] width 85 height 40
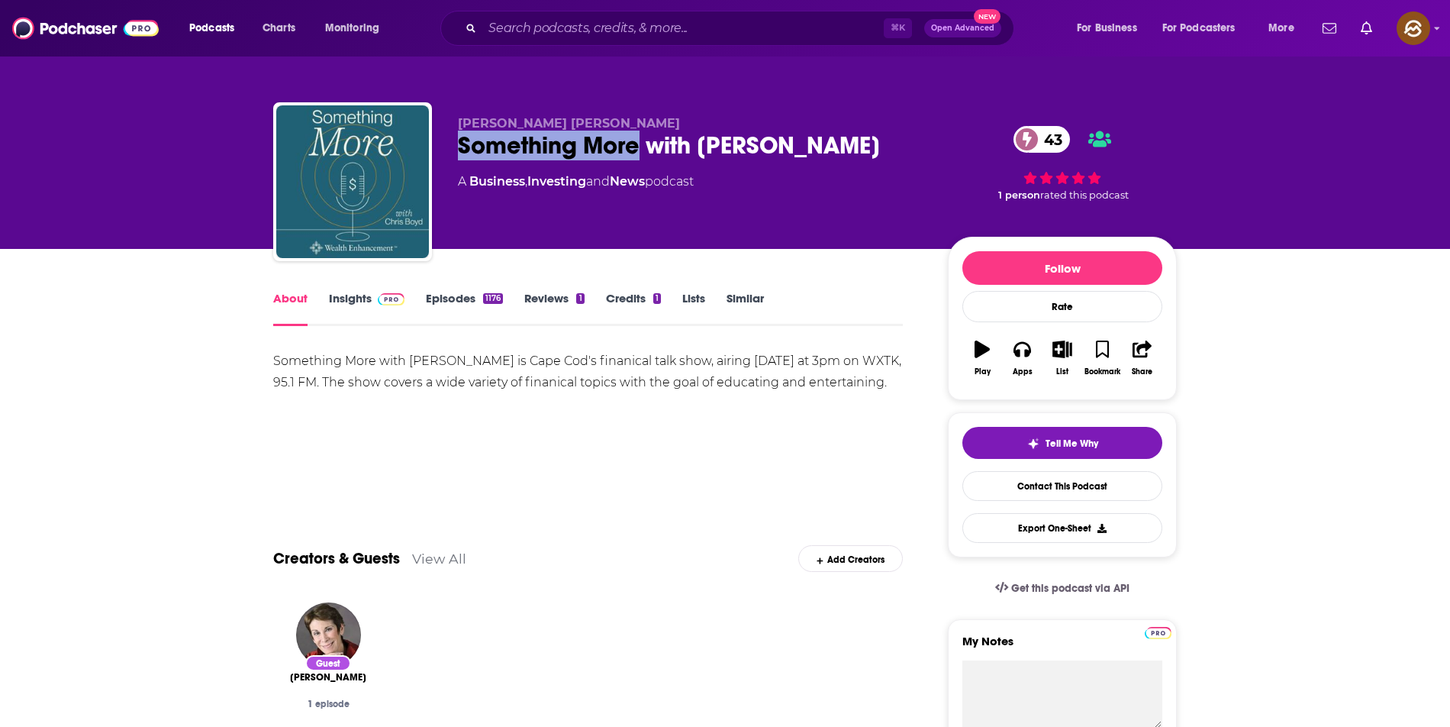
click at [491, 140] on div "Something More with Chris Boyd 43" at bounding box center [691, 146] width 466 height 30
drag, startPoint x: 491, startPoint y: 140, endPoint x: 785, endPoint y: 144, distance: 294.6
click at [785, 144] on div "Something More with Chris Boyd 43" at bounding box center [691, 146] width 466 height 30
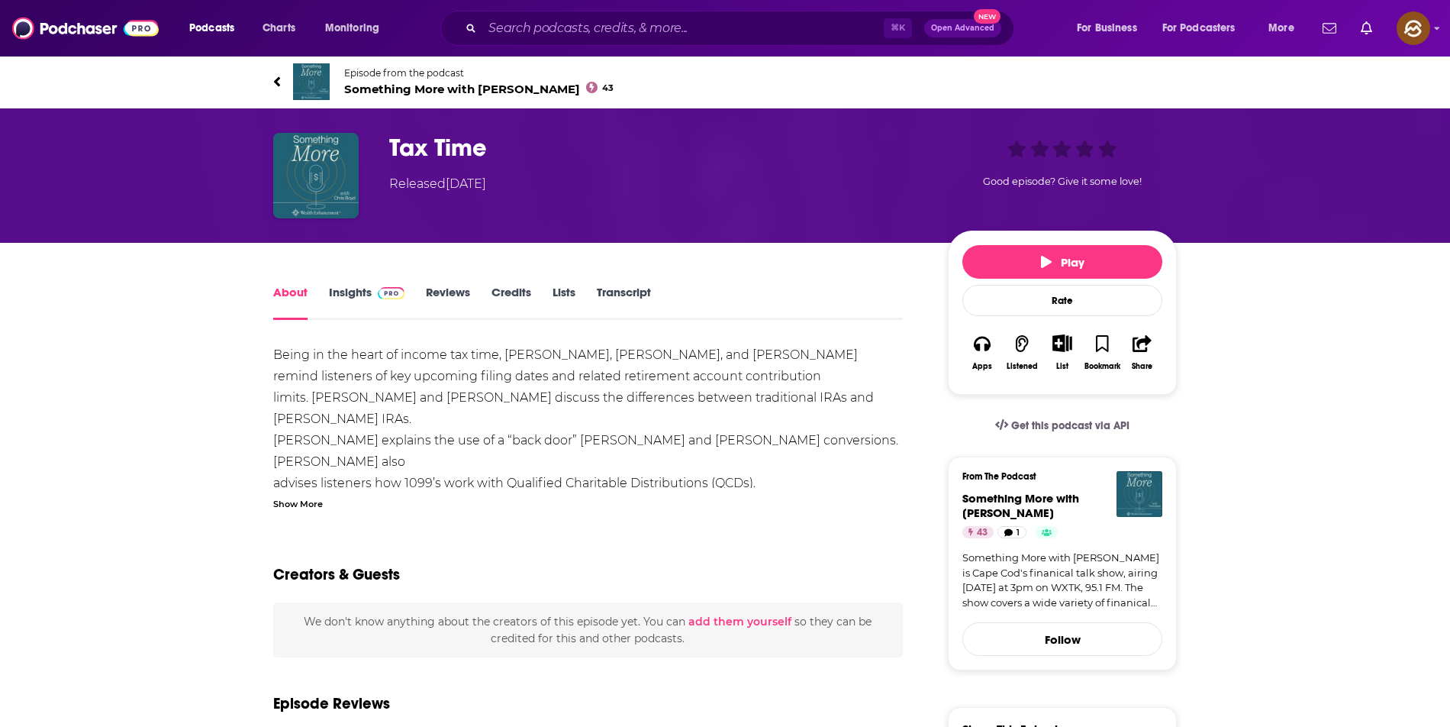
click at [301, 504] on div "Show More" at bounding box center [298, 502] width 50 height 15
click at [409, 150] on h1 "Tax Time" at bounding box center [656, 148] width 534 height 30
drag, startPoint x: 409, startPoint y: 150, endPoint x: 463, endPoint y: 147, distance: 53.5
copy h1 "Tax Time"
click at [463, 147] on h1 "Tax Time" at bounding box center [656, 148] width 534 height 30
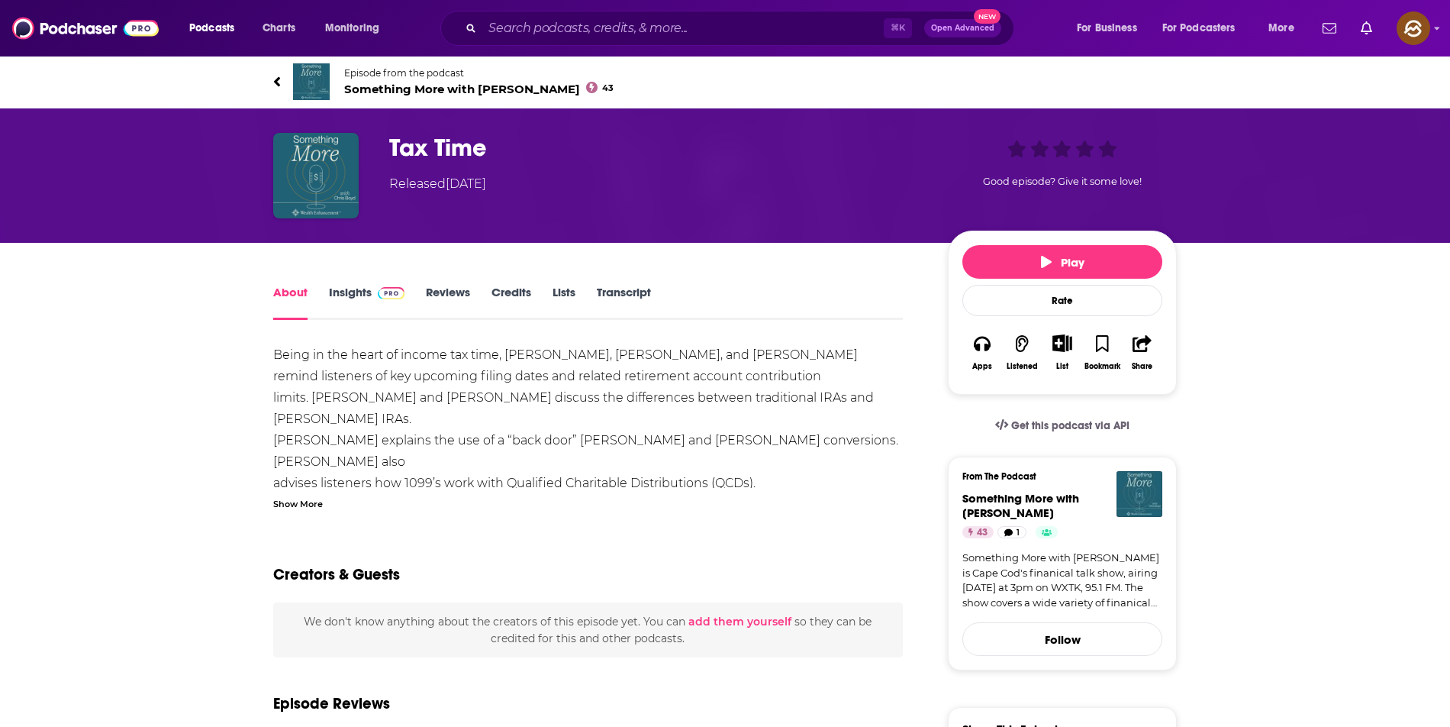
click at [286, 350] on div "Being in the heart of income tax time, [PERSON_NAME], [PERSON_NAME], and [PERSO…" at bounding box center [588, 472] width 630 height 256
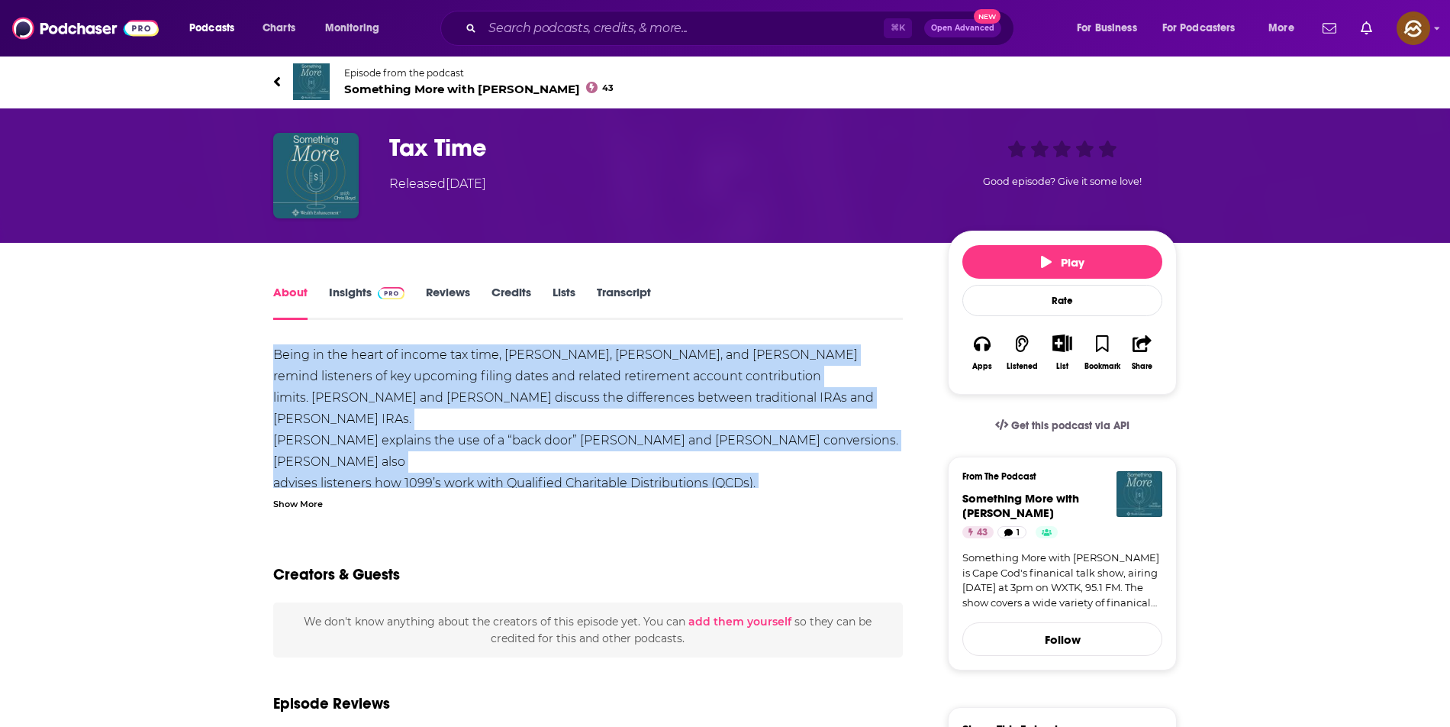
drag, startPoint x: 286, startPoint y: 350, endPoint x: 485, endPoint y: 485, distance: 240.1
copy div "Being in the heart of income tax time, [PERSON_NAME], [PERSON_NAME], and [PERSO…"
click at [485, 485] on div "Being in the heart of income tax time, [PERSON_NAME], [PERSON_NAME], and [PERSO…" at bounding box center [588, 472] width 630 height 256
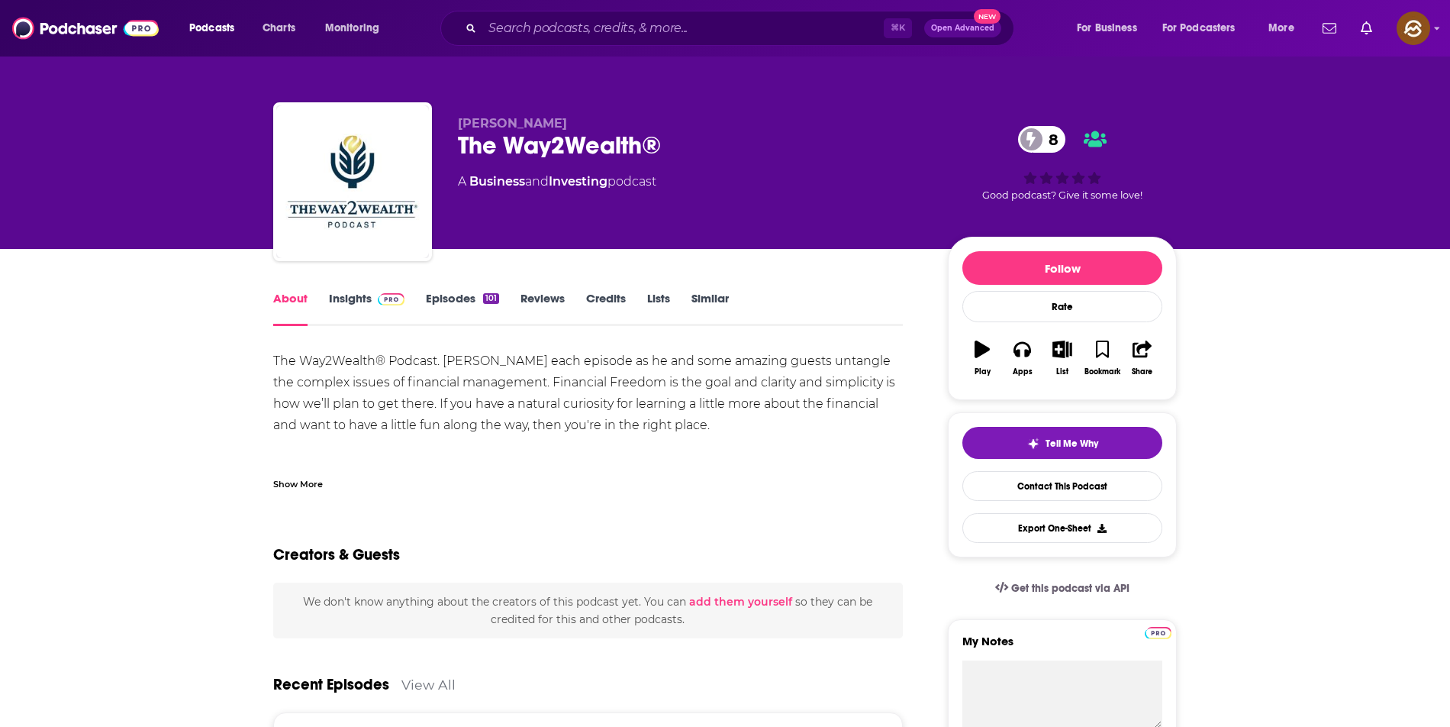
click at [456, 150] on div "Scott Ford The Way2Wealth® 8 A Business and Investing podcast 8 Good podcast? G…" at bounding box center [725, 184] width 904 height 165
drag, startPoint x: 456, startPoint y: 150, endPoint x: 616, endPoint y: 156, distance: 159.6
copy h1 "The Way2Wealth"
click at [616, 156] on div "Scott Ford The Way2Wealth® 8 A Business and Investing podcast 8 Good podcast? G…" at bounding box center [725, 184] width 904 height 165
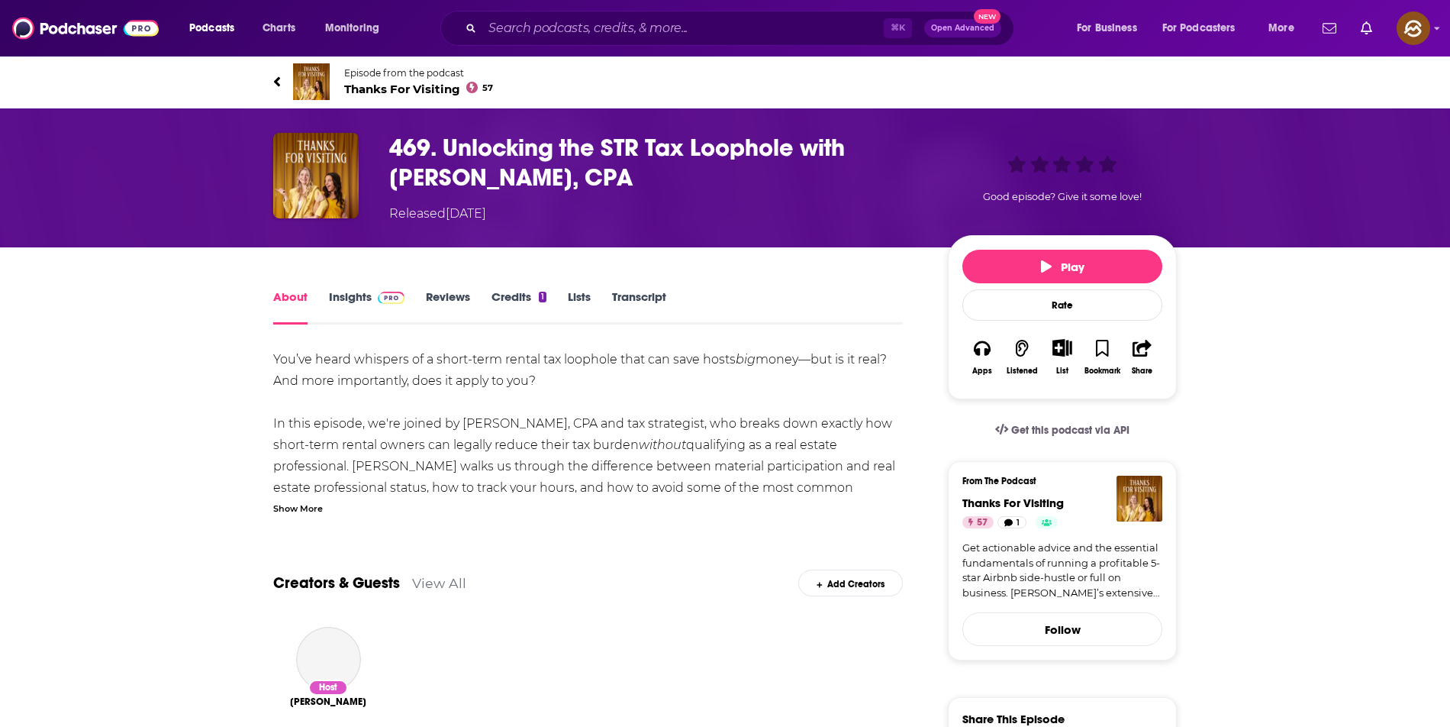
click at [385, 146] on div "469. Unlocking the STR Tax Loophole with [PERSON_NAME], CPA Released [DATE] Goo…" at bounding box center [725, 178] width 904 height 90
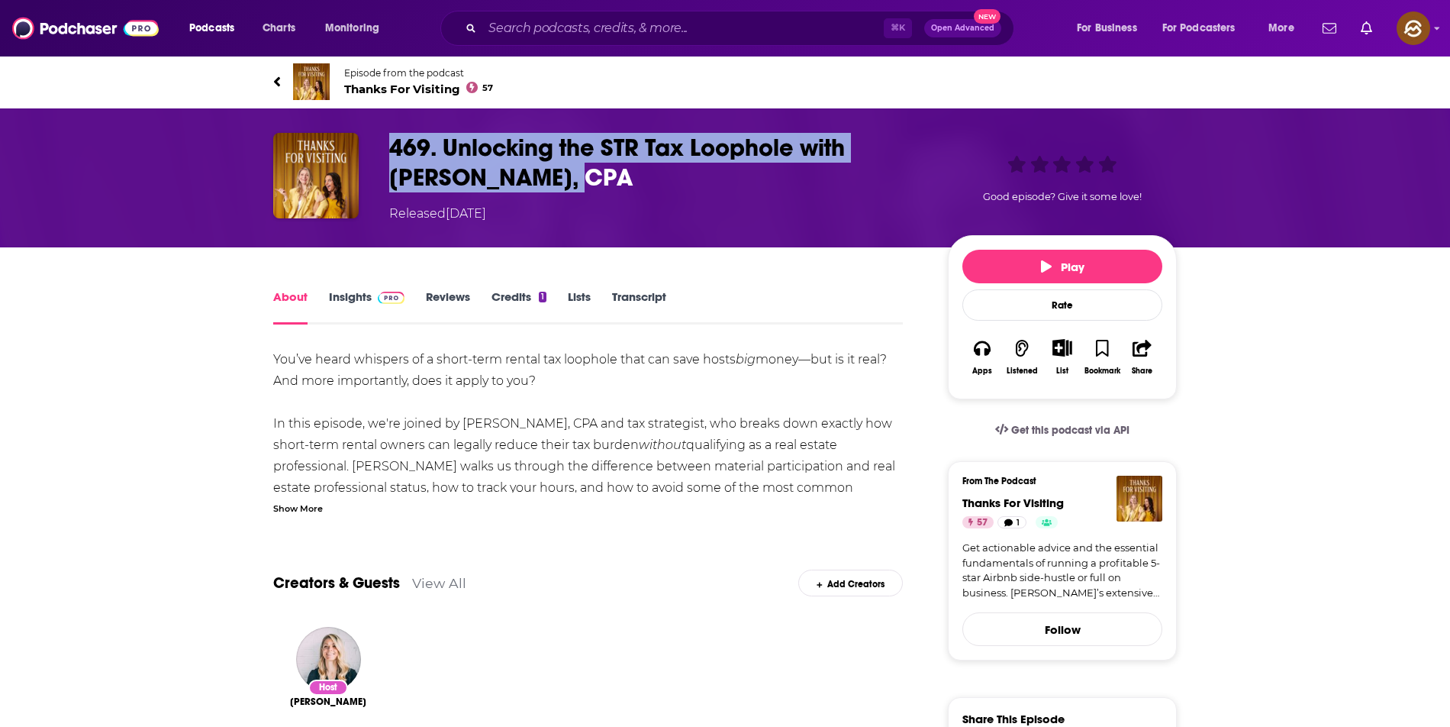
drag, startPoint x: 385, startPoint y: 146, endPoint x: 581, endPoint y: 188, distance: 199.8
copy h1 "469. Unlocking the STR Tax Loophole with [PERSON_NAME], CPA"
click at [581, 188] on div "469. Unlocking the STR Tax Loophole with [PERSON_NAME], CPA Released [DATE] Goo…" at bounding box center [725, 178] width 904 height 90
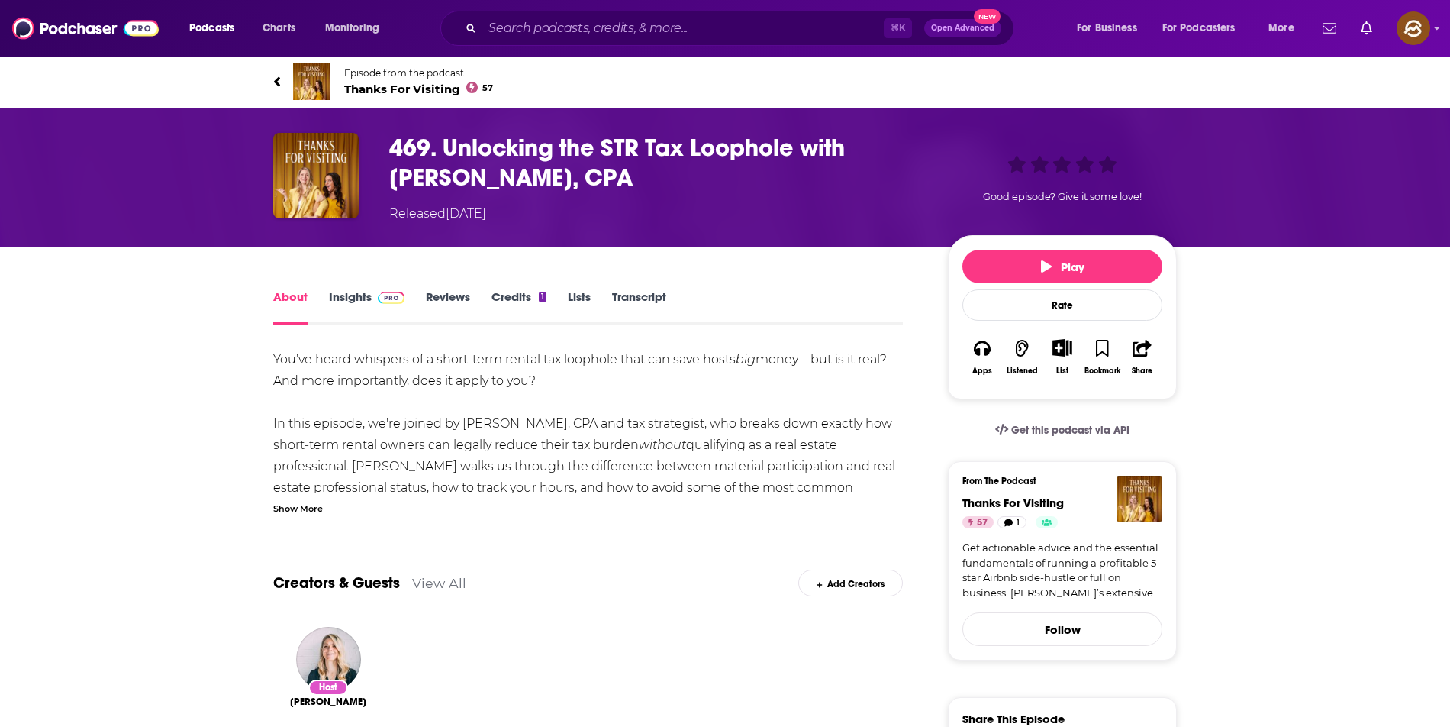
click at [308, 505] on div "Show More" at bounding box center [298, 507] width 50 height 15
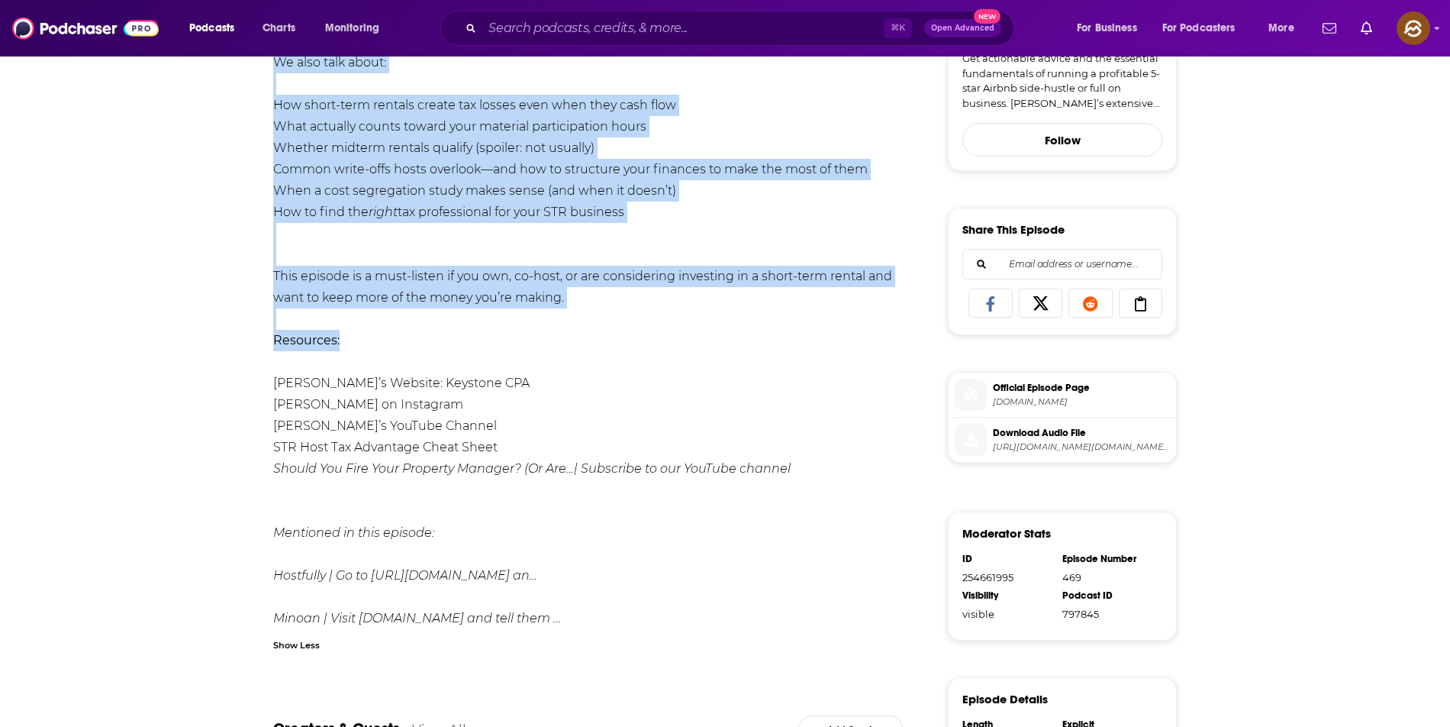
scroll to position [501, 0]
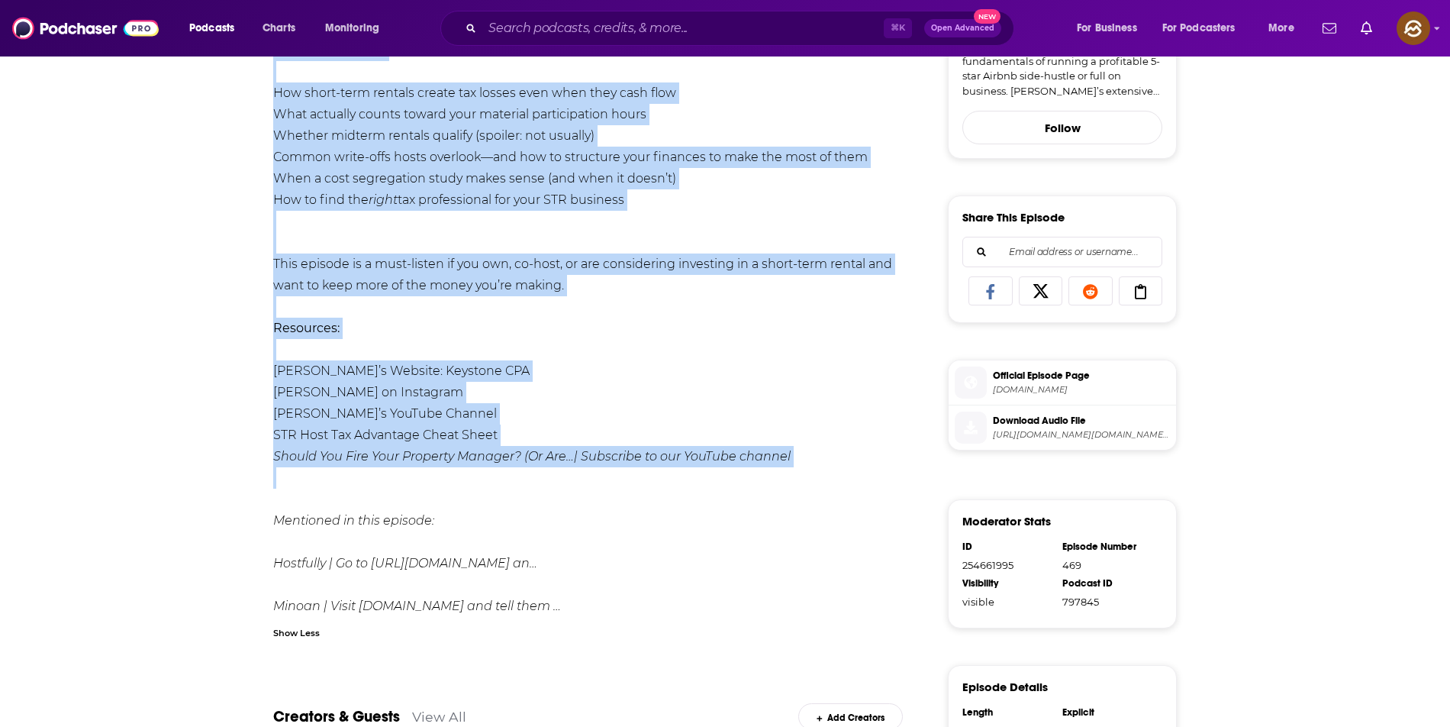
drag, startPoint x: 268, startPoint y: 363, endPoint x: 860, endPoint y: 473, distance: 602.5
copy div "Lor’ip dolor sitametc ad e seddo-eius tempor inc utlabore etdo mag aliq enima m…"
click at [864, 474] on div "About Insights Reviews Credits 1 Lists Transcript You’ve heard whispers of a sh…" at bounding box center [598, 454] width 699 height 1336
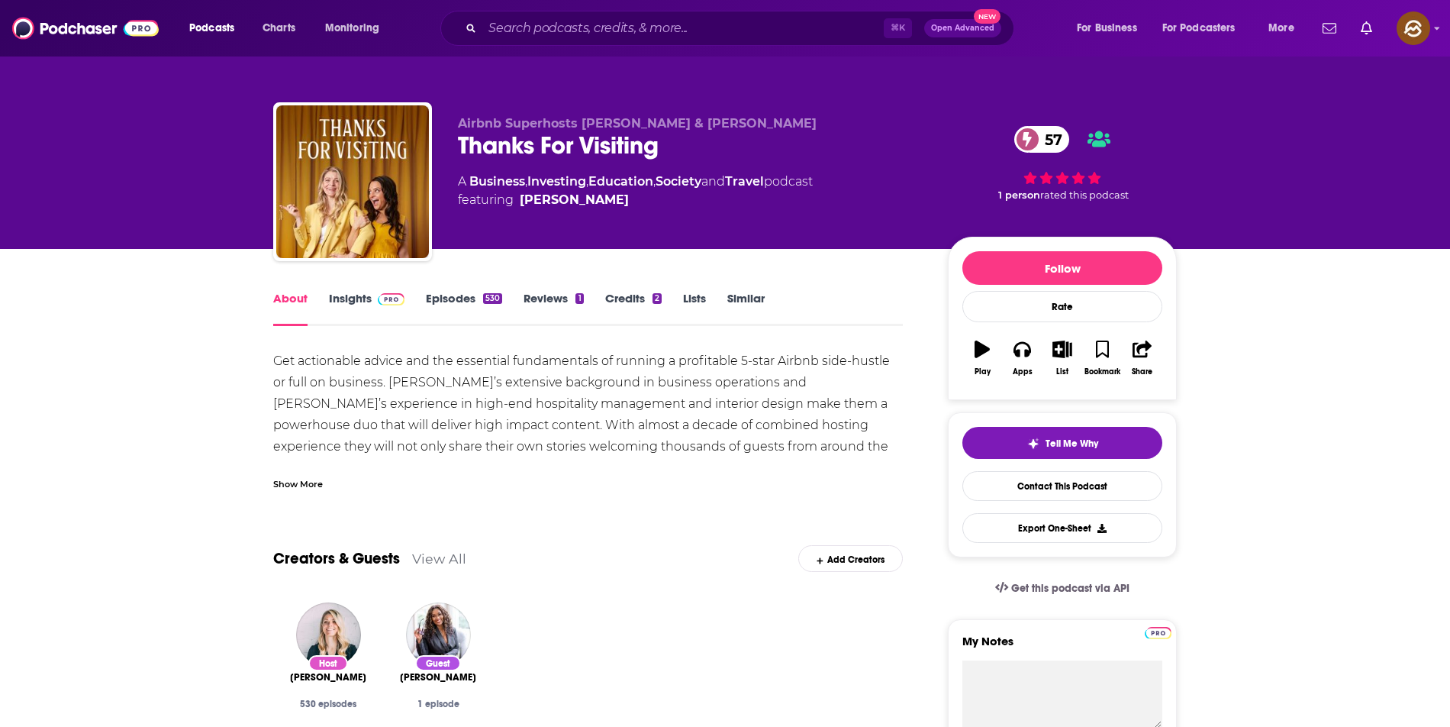
click at [509, 140] on div "Thanks For Visiting 57" at bounding box center [691, 146] width 466 height 30
drag, startPoint x: 509, startPoint y: 140, endPoint x: 612, endPoint y: 140, distance: 103.0
copy h1 "Thanks For Visiting"
click at [612, 140] on div "Thanks For Visiting 57" at bounding box center [691, 146] width 466 height 30
click at [1014, 349] on icon "button" at bounding box center [1022, 349] width 17 height 15
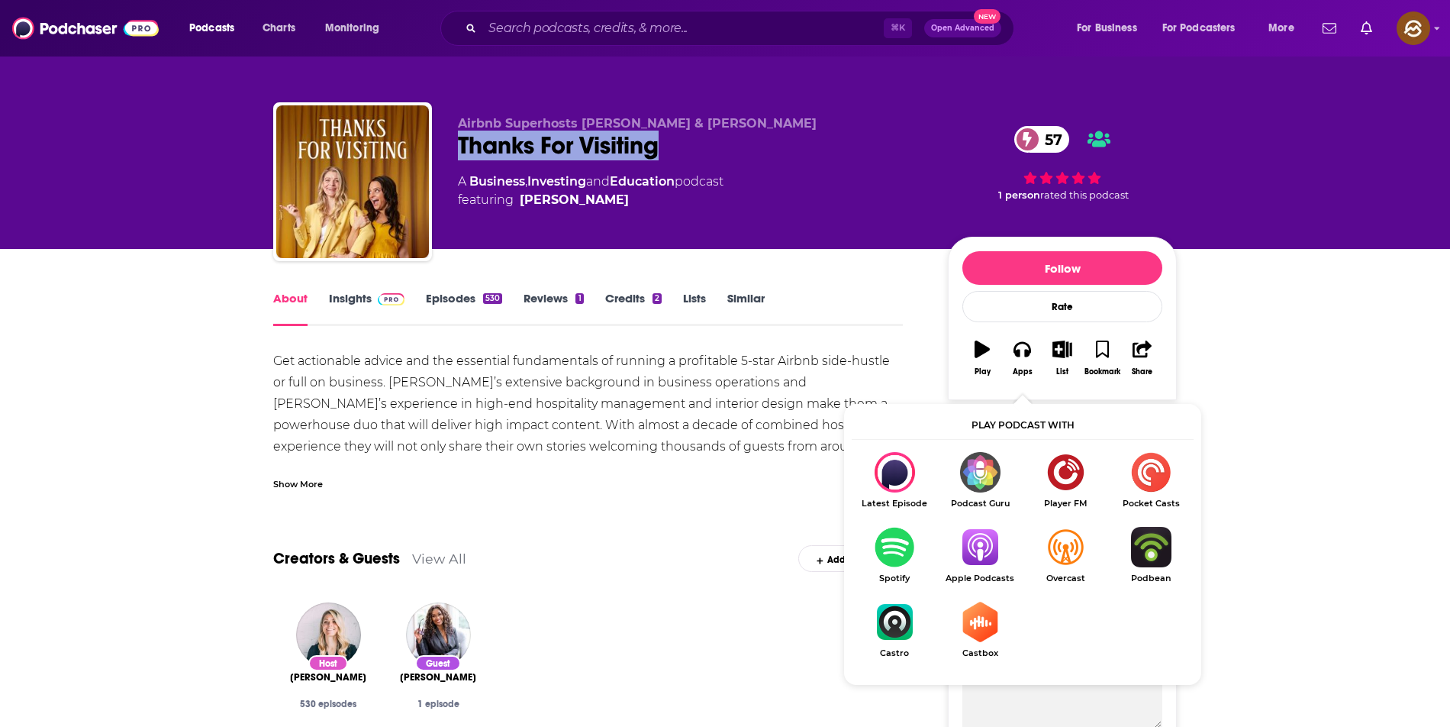
click at [994, 545] on img "Show Listen On dropdown" at bounding box center [979, 547] width 85 height 40
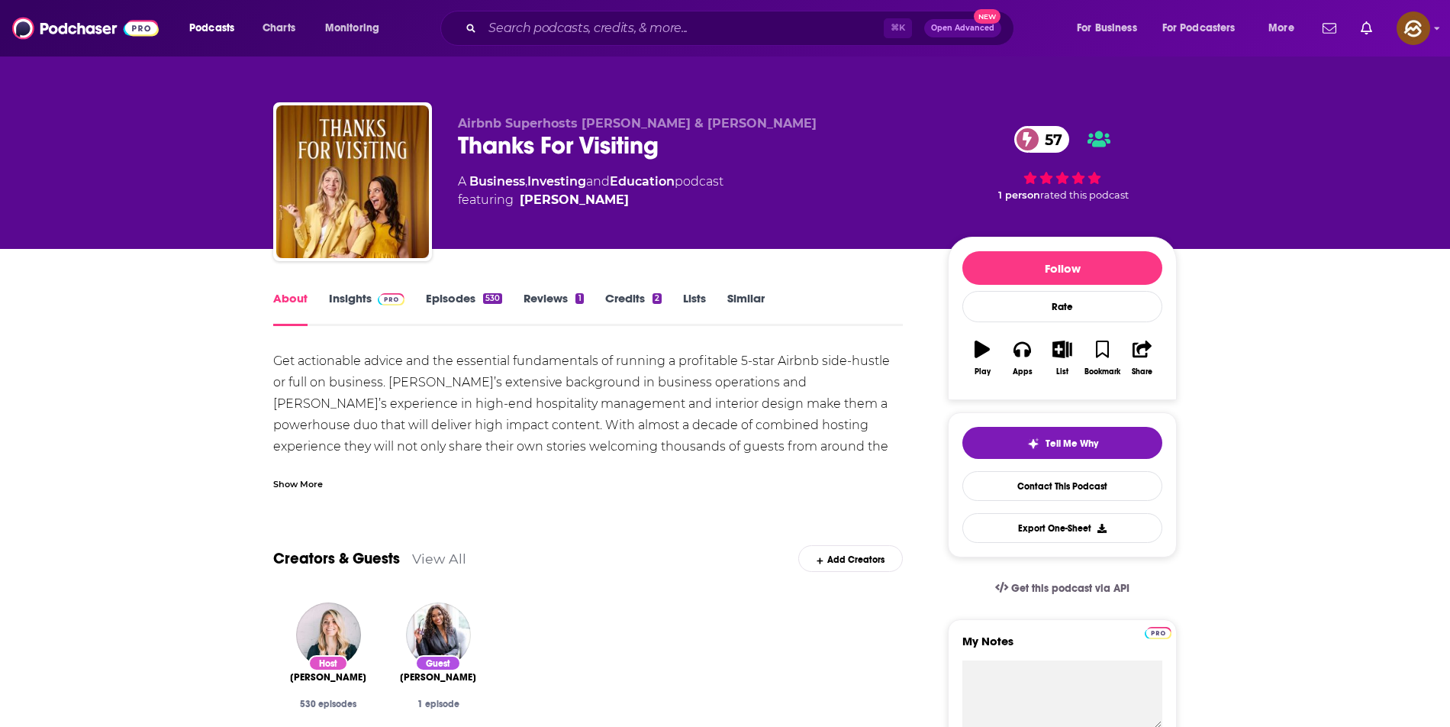
click at [594, 127] on span "Airbnb Superhosts [PERSON_NAME] & [PERSON_NAME]" at bounding box center [637, 123] width 359 height 15
drag, startPoint x: 594, startPoint y: 127, endPoint x: 764, endPoint y: 127, distance: 170.2
copy span "[PERSON_NAME] & [PERSON_NAME]"
click at [764, 127] on span "Airbnb Superhosts [PERSON_NAME] & [PERSON_NAME]" at bounding box center [637, 123] width 359 height 15
click at [345, 291] on link "Insights" at bounding box center [367, 308] width 76 height 35
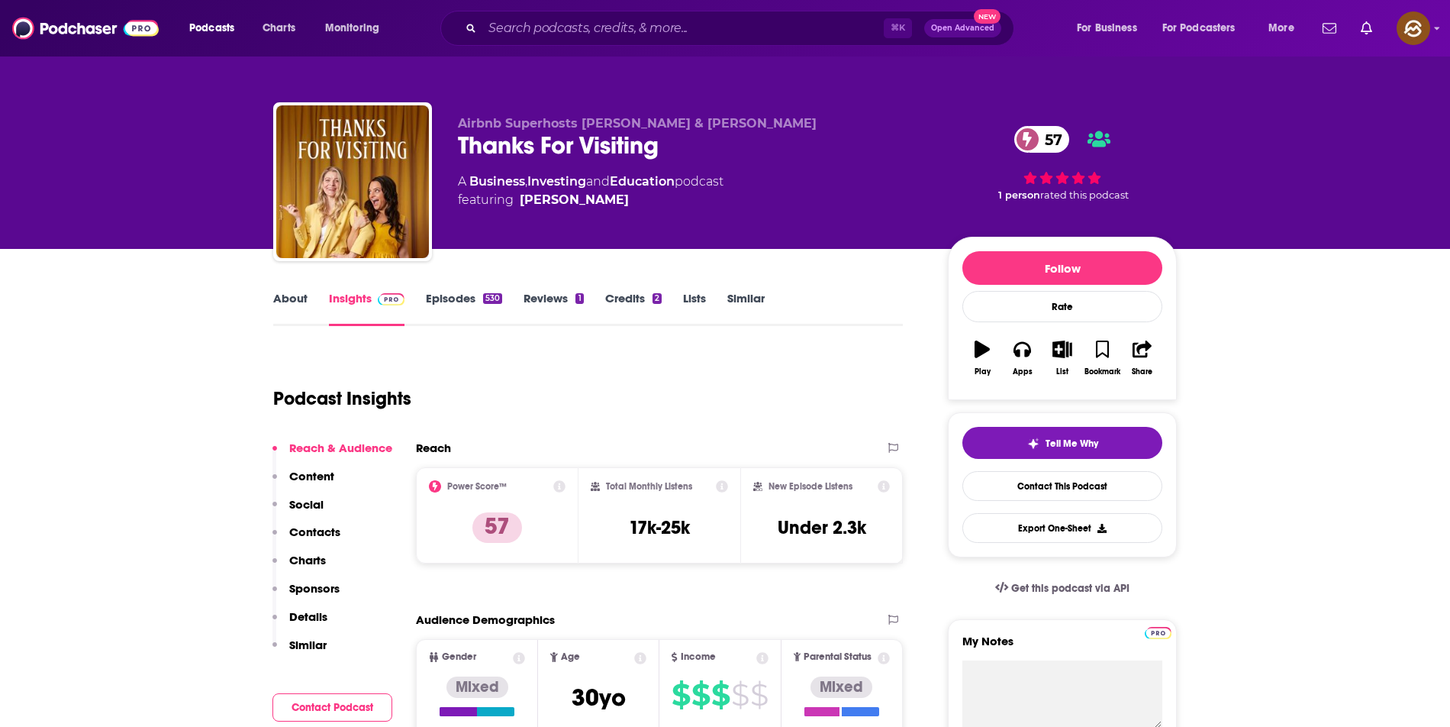
drag, startPoint x: 330, startPoint y: 536, endPoint x: 378, endPoint y: 536, distance: 47.3
click at [331, 536] on p "Contacts" at bounding box center [314, 531] width 51 height 15
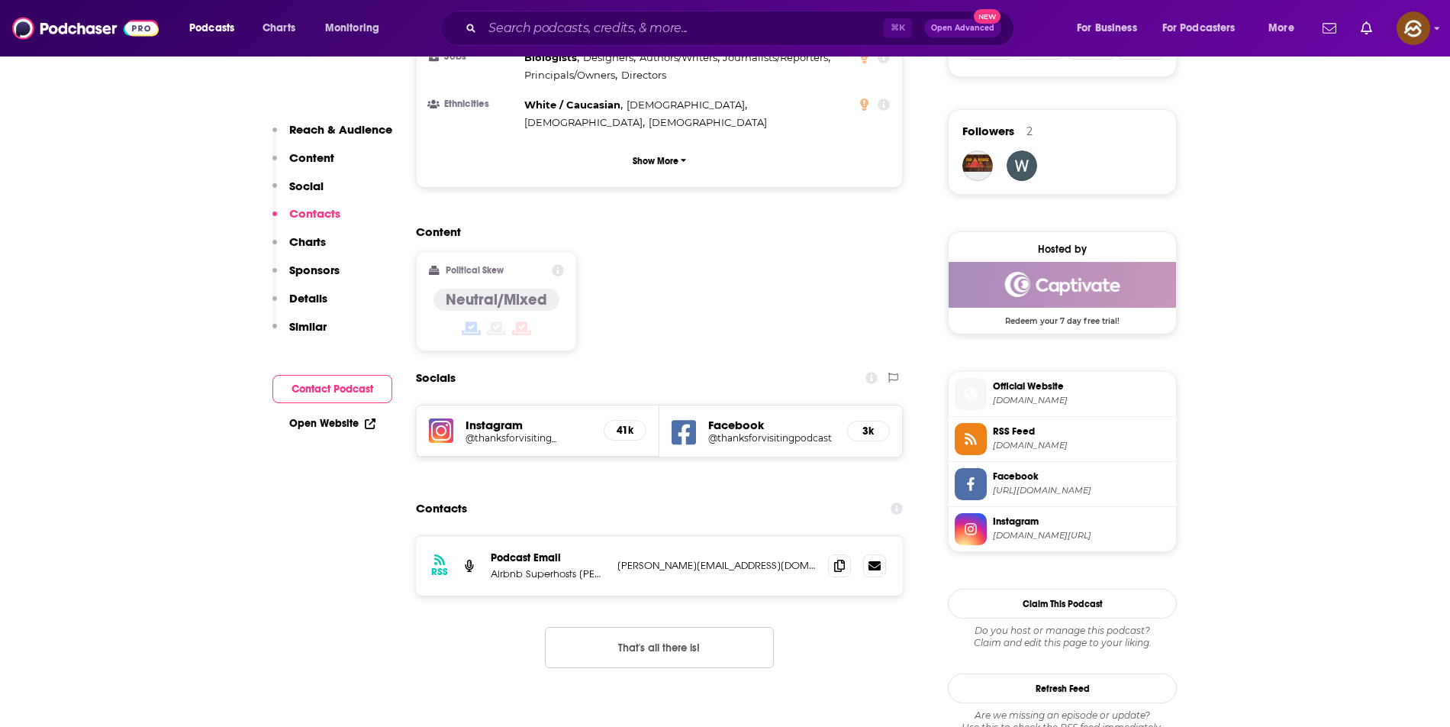
scroll to position [1259, 0]
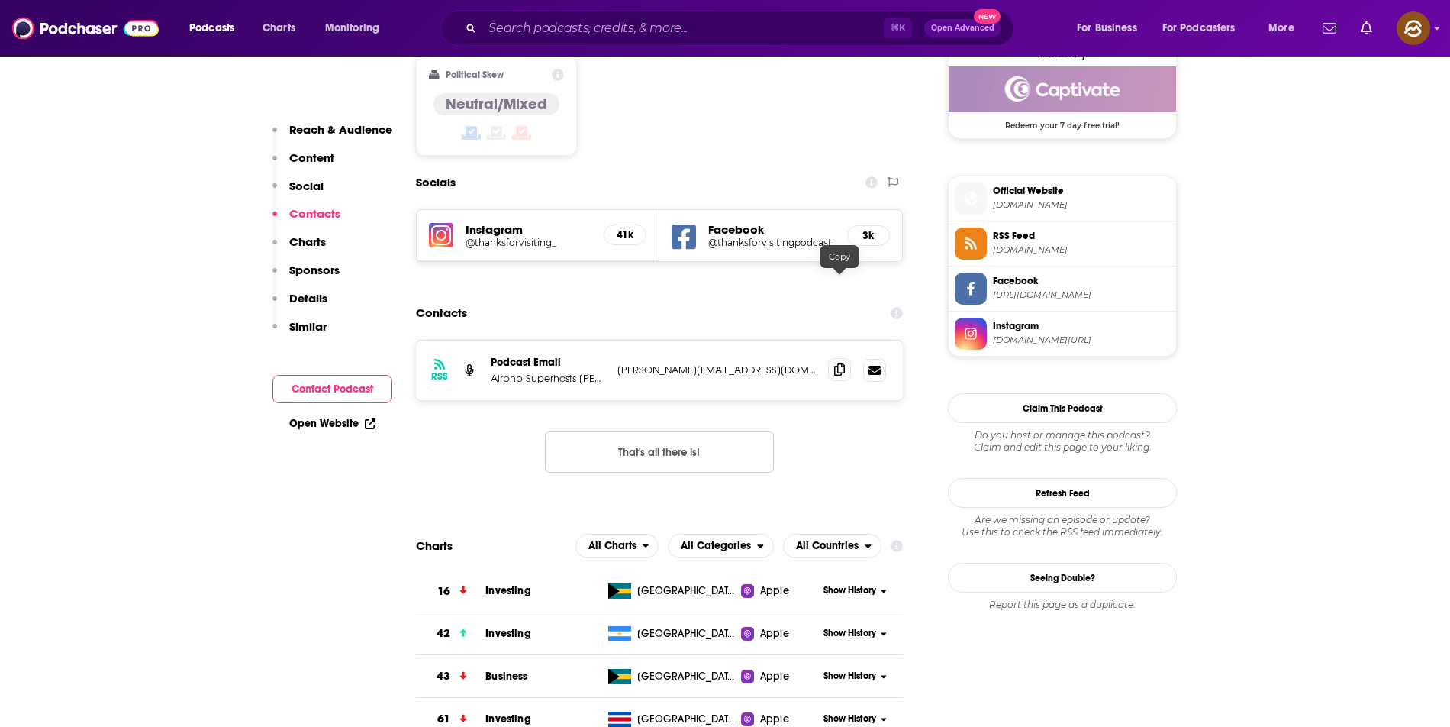
click at [836, 363] on icon at bounding box center [839, 369] width 11 height 12
click at [973, 195] on icon at bounding box center [970, 198] width 13 height 13
click at [981, 231] on span at bounding box center [971, 243] width 32 height 32
